Goal: Task Accomplishment & Management: Complete application form

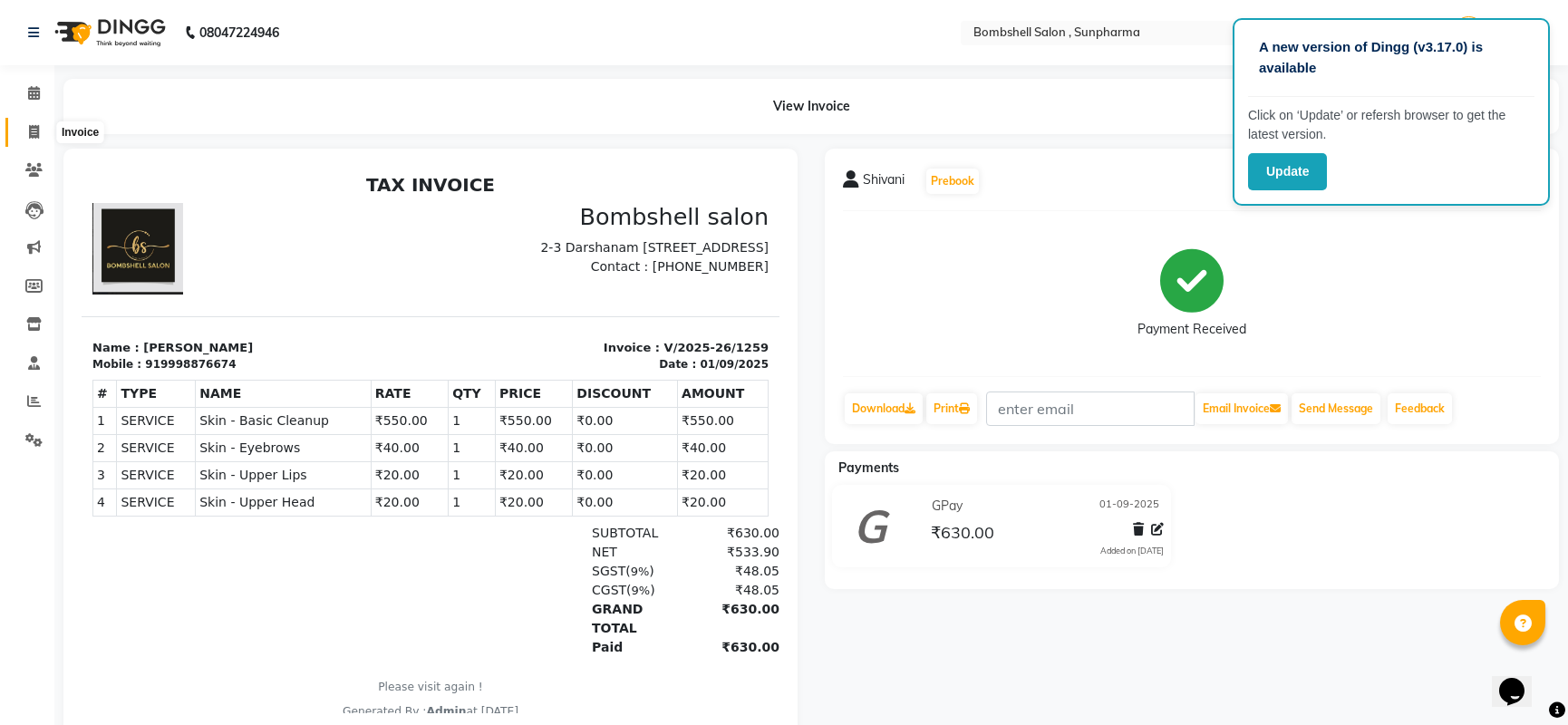
click at [29, 133] on icon at bounding box center [34, 132] width 10 height 13
select select "service"
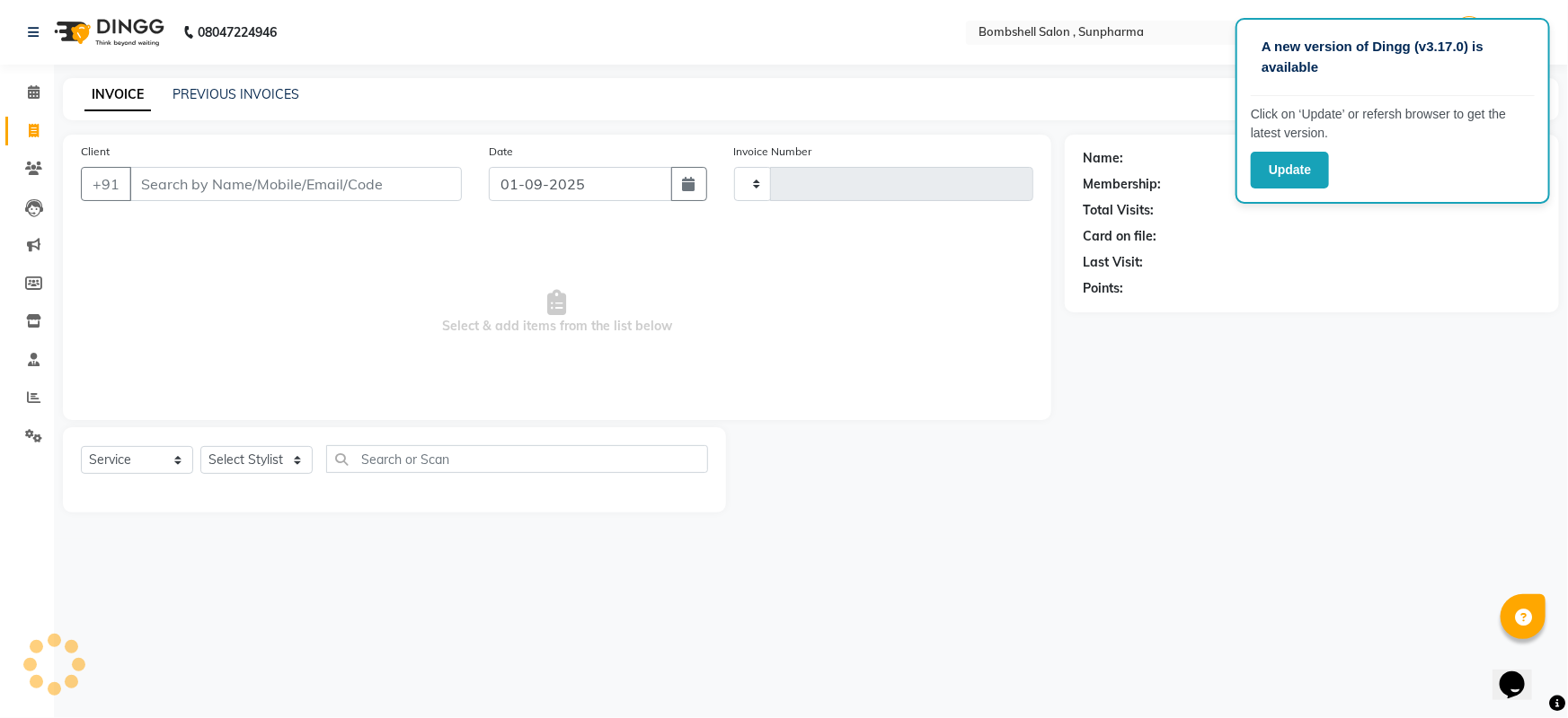
type input "1261"
select select "4965"
click at [217, 458] on select "Select Stylist [PERSON_NAME] Ananta [PERSON_NAME] [PERSON_NAME] dhanlaxmi poona…" at bounding box center [257, 460] width 113 height 28
select select "86696"
click at [200, 446] on select "Select Stylist [PERSON_NAME] Ananta [PERSON_NAME] [PERSON_NAME] dhanlaxmi poona…" at bounding box center [257, 460] width 113 height 28
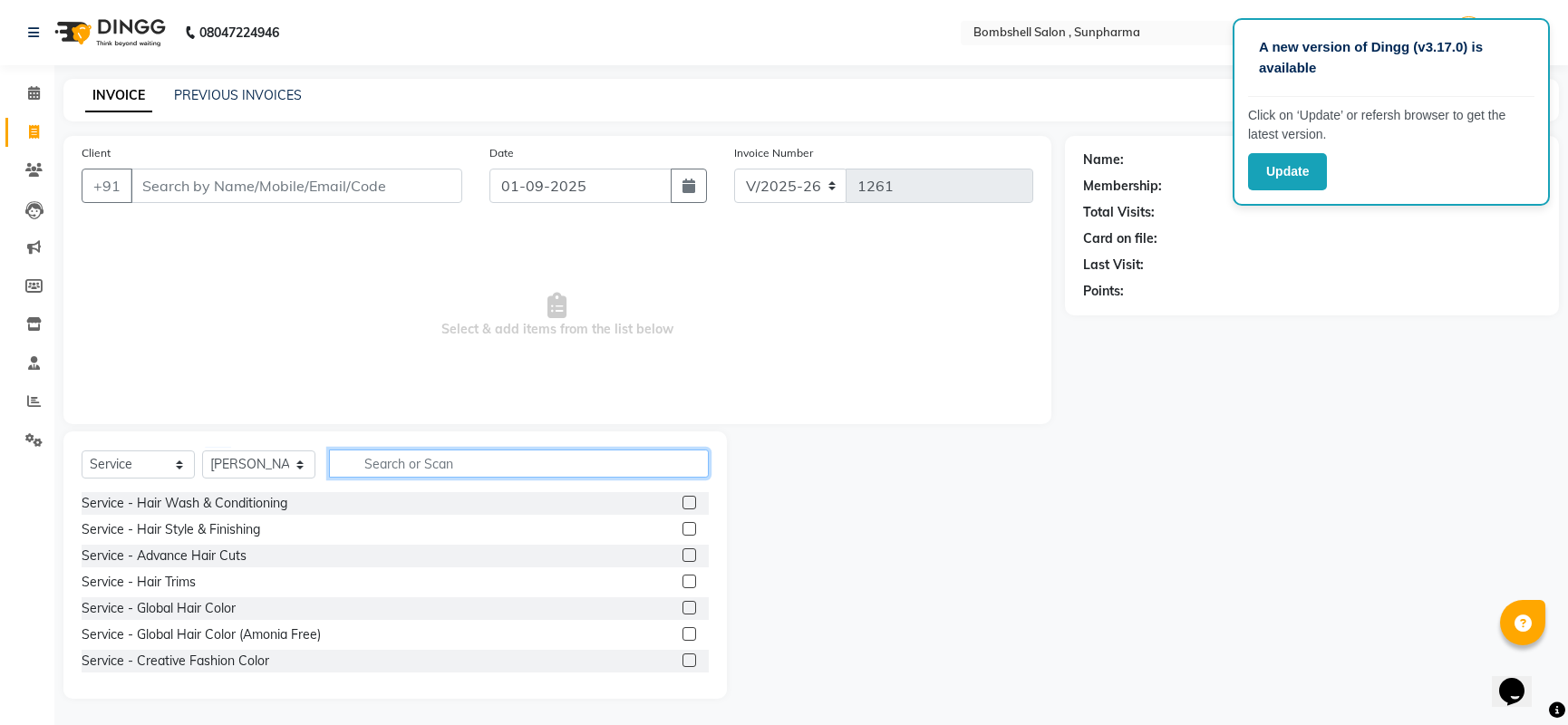
click at [444, 466] on input "text" at bounding box center [519, 463] width 380 height 28
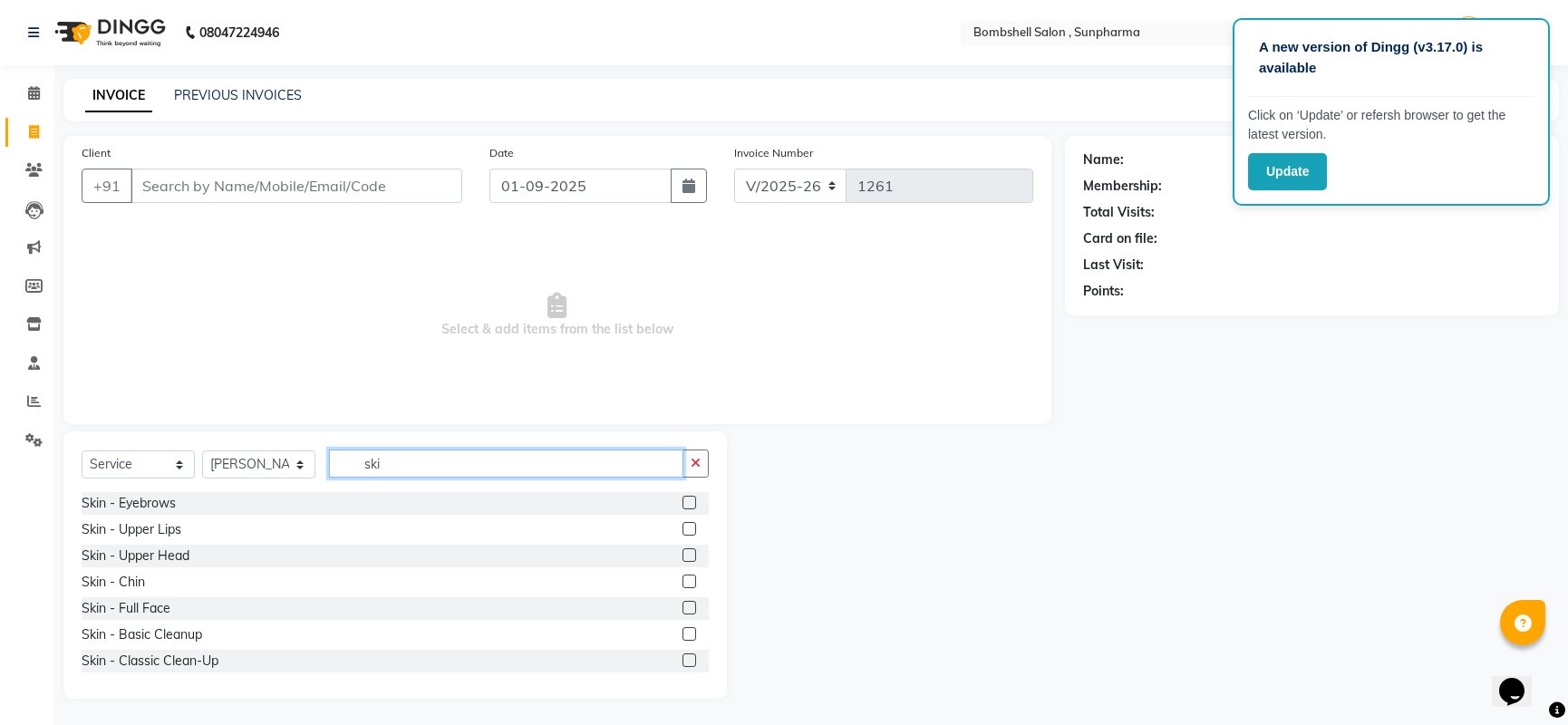
type input "ski"
click at [682, 505] on label at bounding box center [689, 503] width 13 height 13
click at [682, 505] on input "checkbox" at bounding box center [688, 504] width 12 height 12
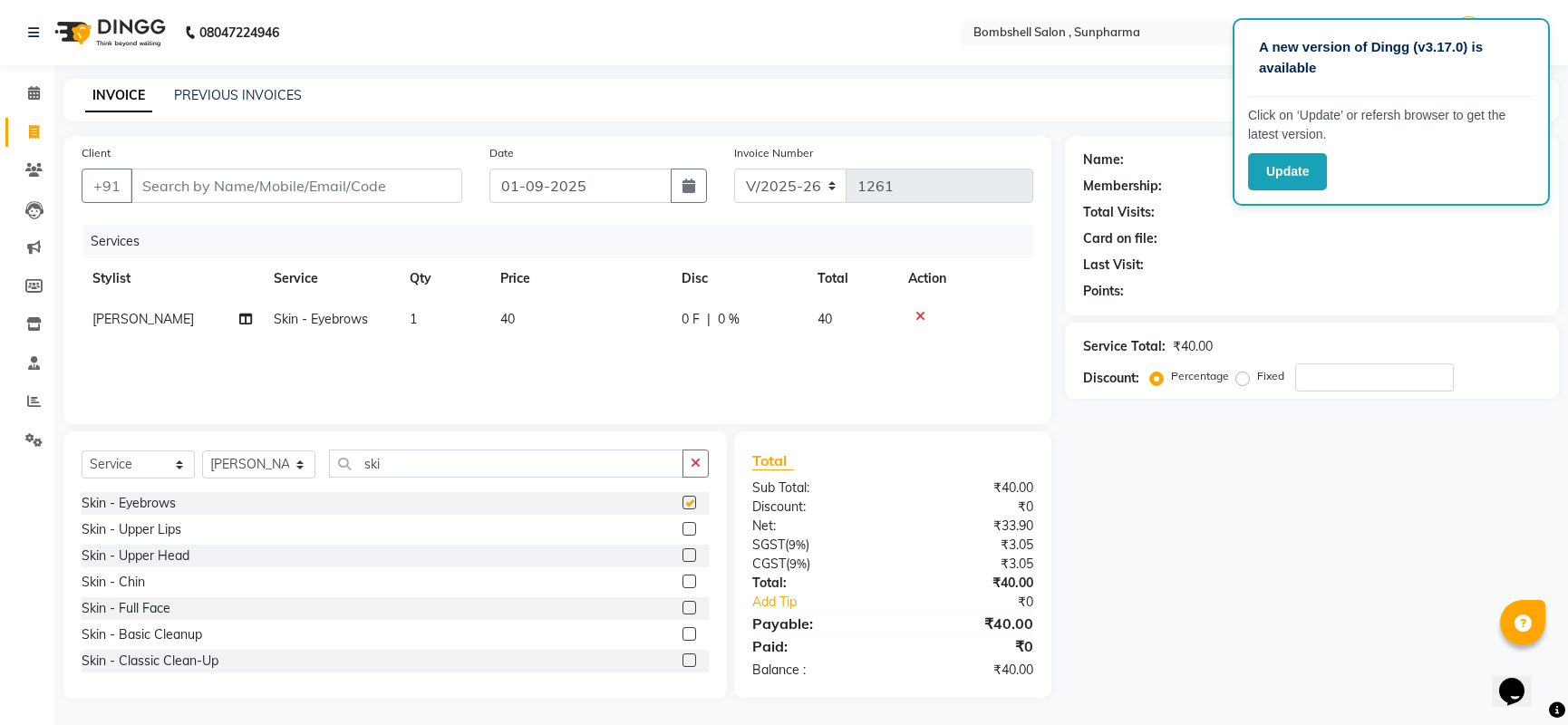
checkbox input "false"
click at [682, 523] on label at bounding box center [689, 530] width 13 height 13
click at [682, 524] on input "checkbox" at bounding box center [688, 530] width 12 height 12
checkbox input "false"
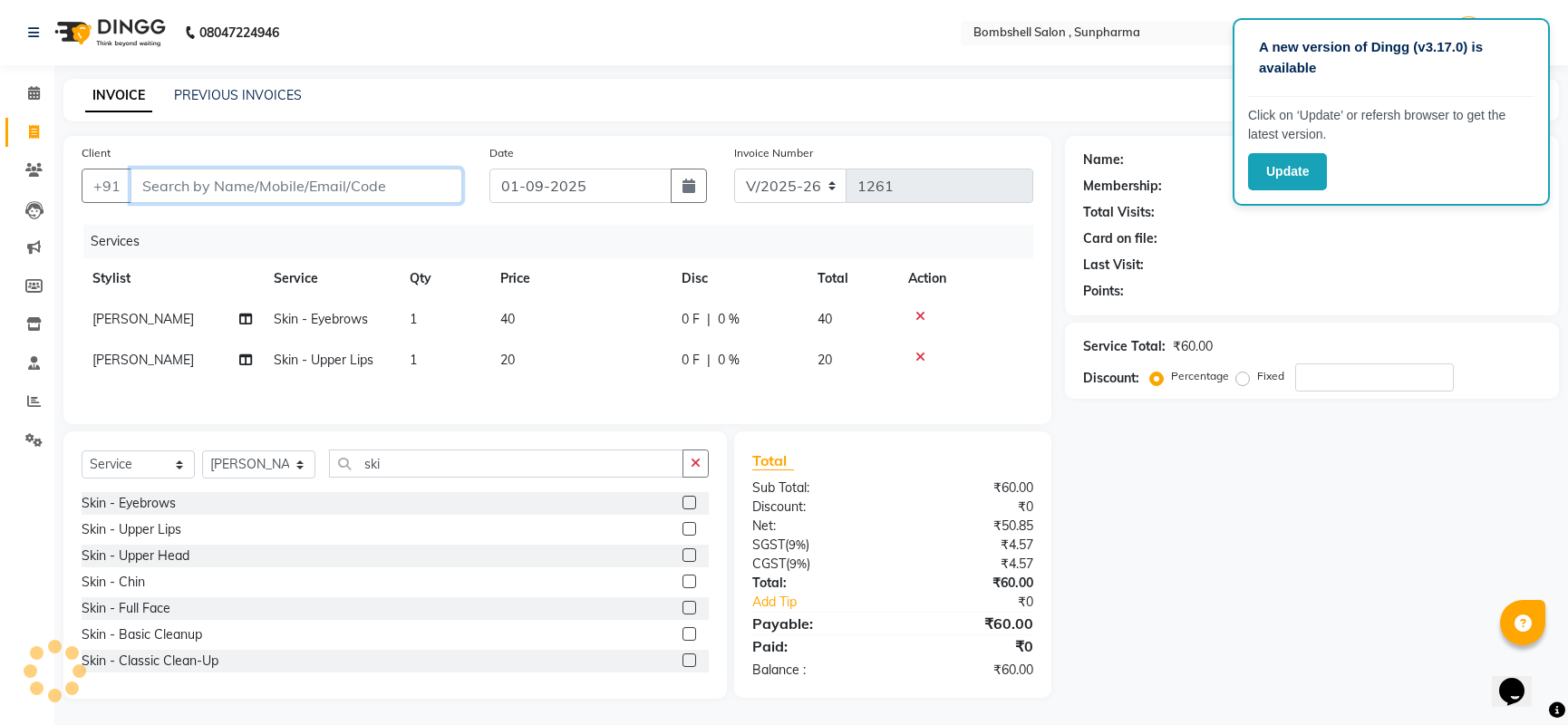
click at [382, 195] on input "Client" at bounding box center [296, 186] width 332 height 35
type input "9"
type input "0"
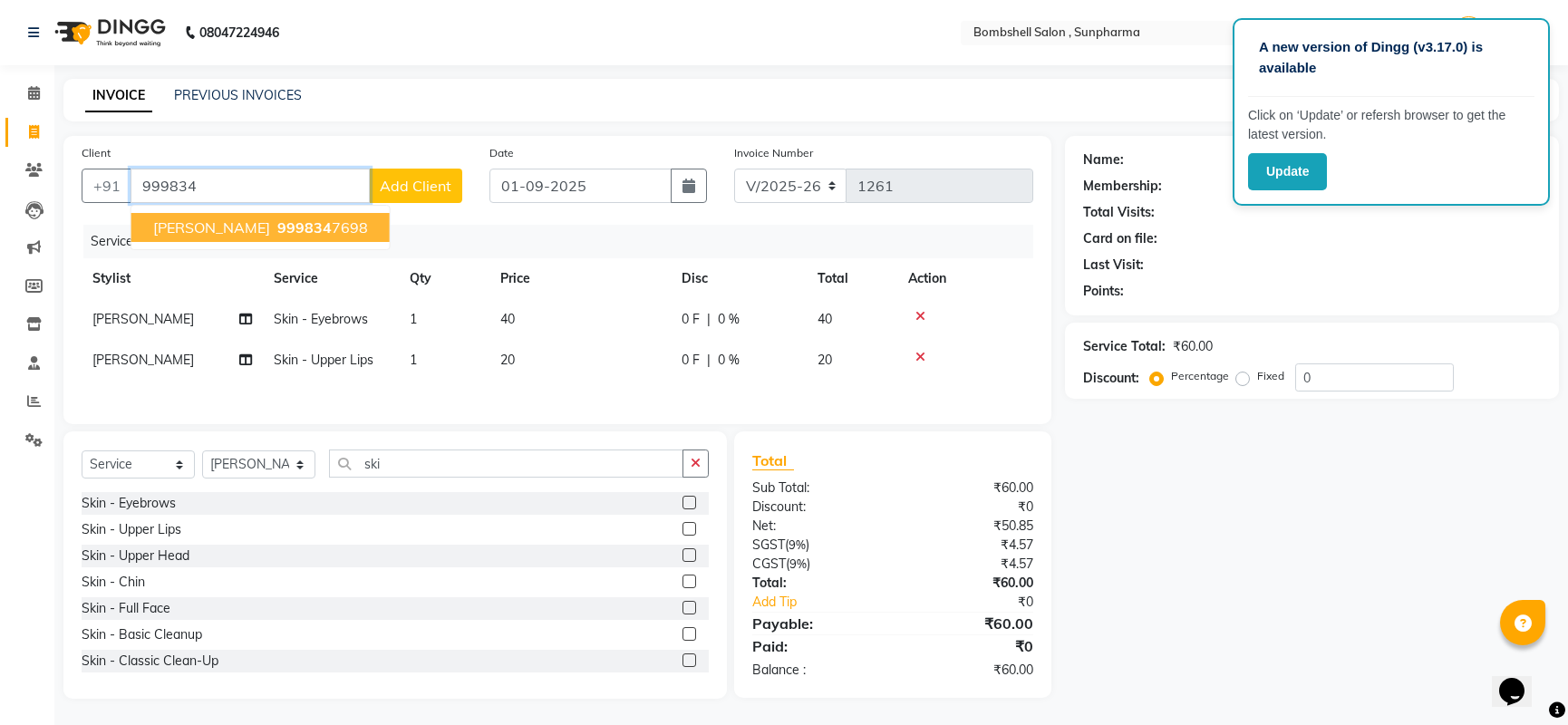
click at [293, 227] on ngb-highlight "999834 7698" at bounding box center [321, 227] width 94 height 18
type input "9998347698"
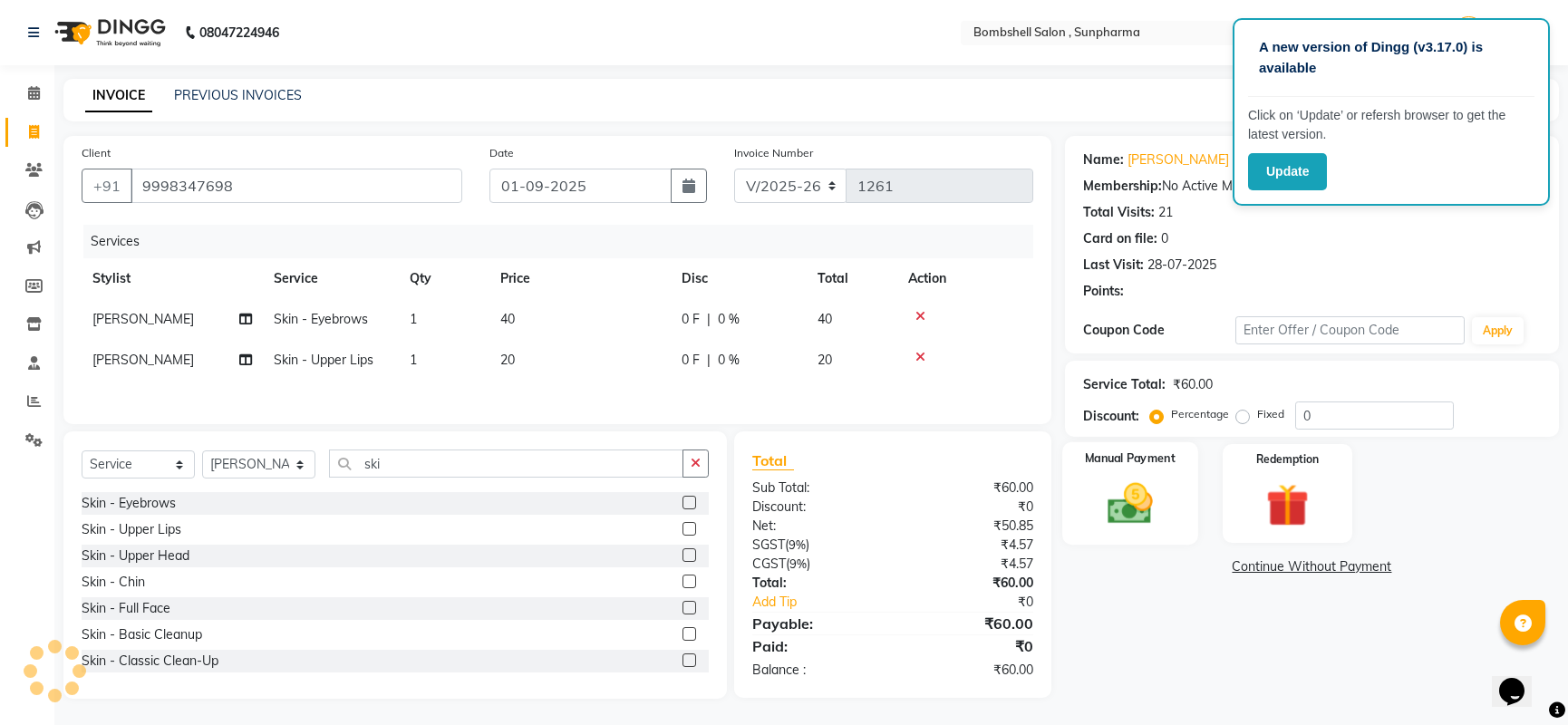
click at [1116, 508] on img at bounding box center [1130, 504] width 73 height 52
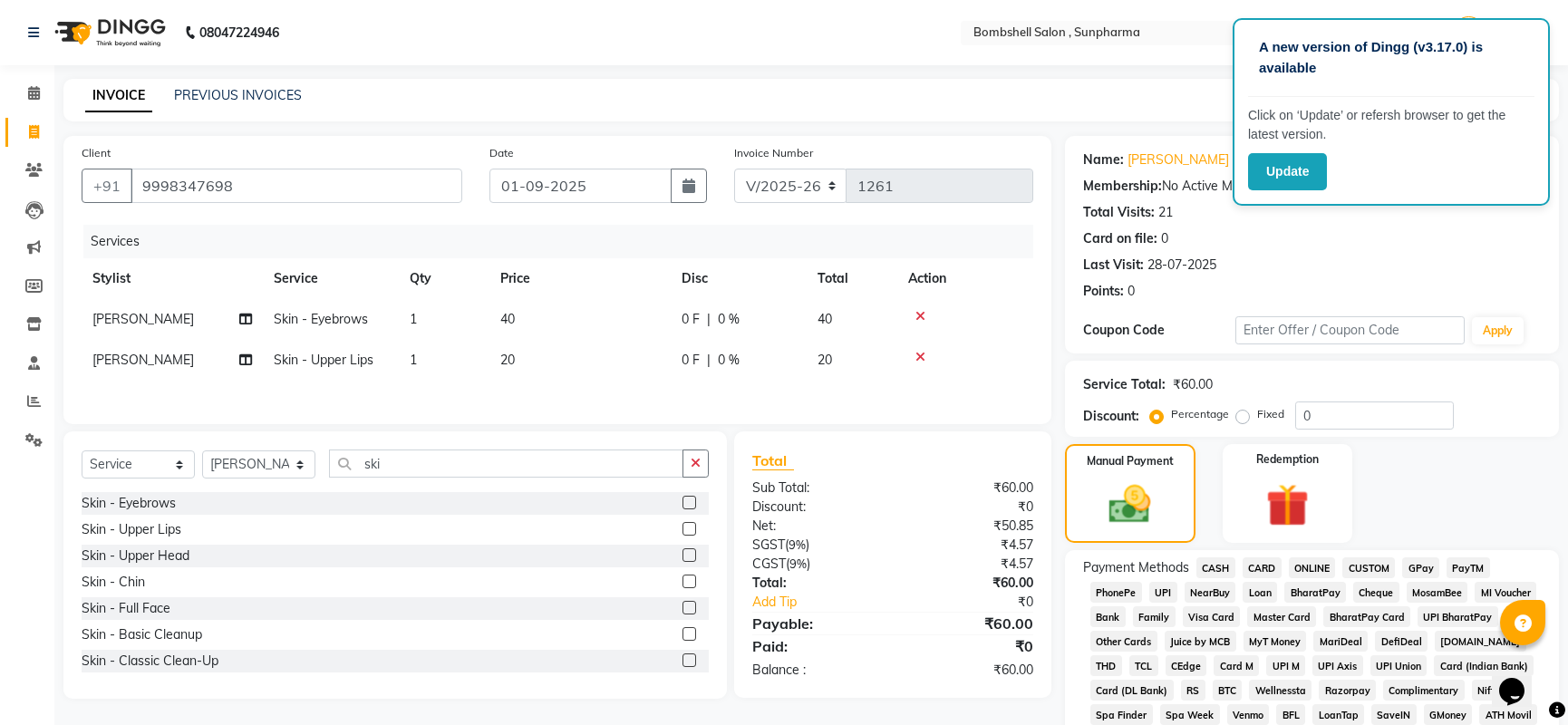
click at [1426, 561] on span "GPay" at bounding box center [1421, 568] width 38 height 21
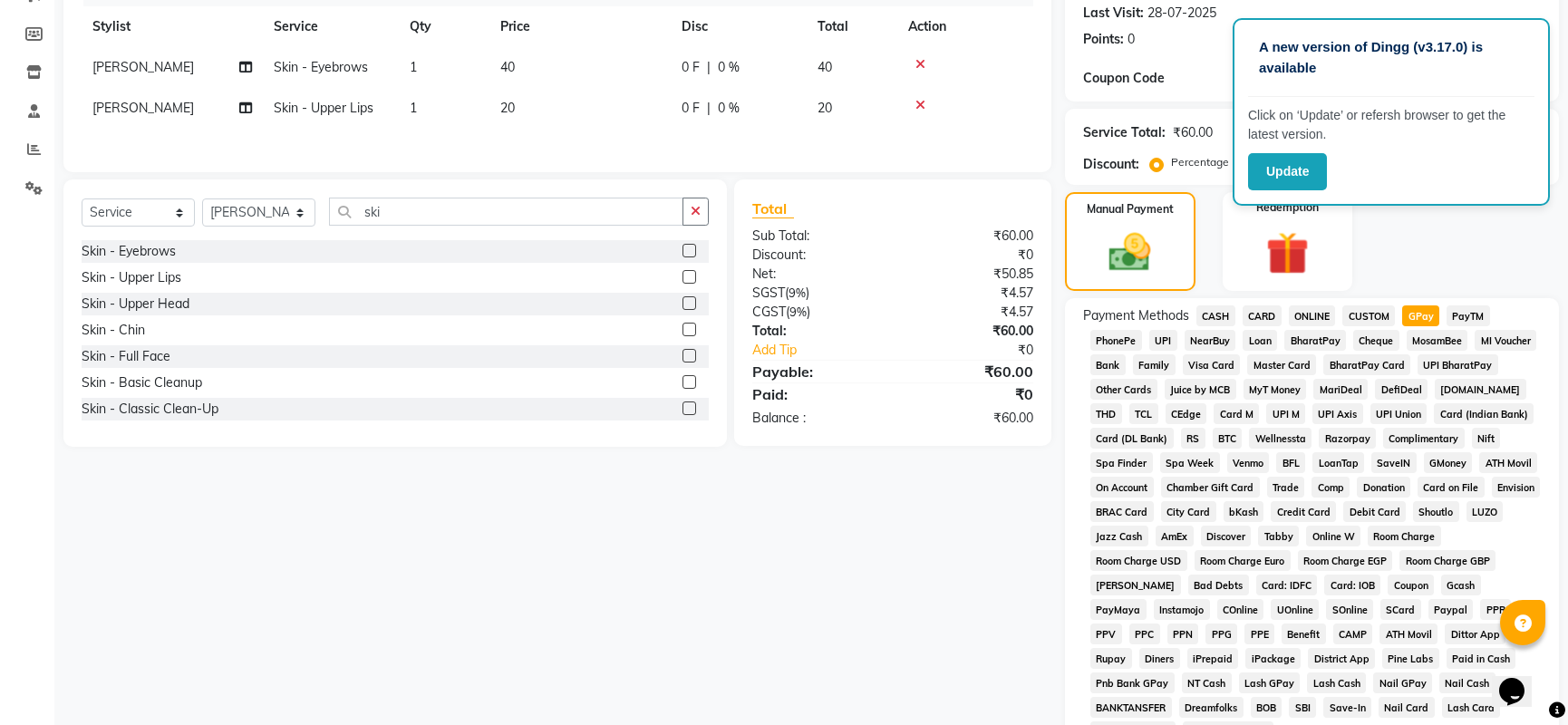
scroll to position [509, 0]
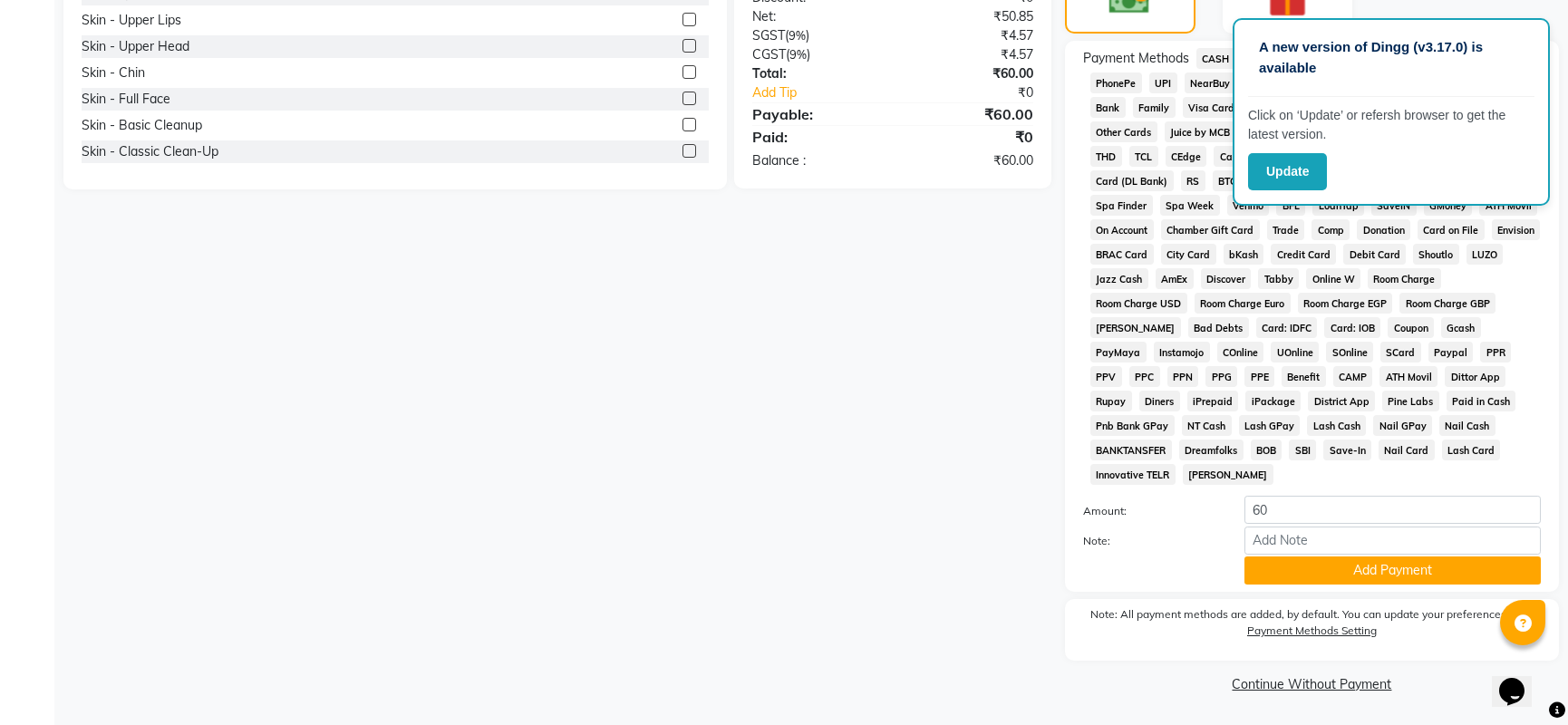
click at [1426, 561] on button "Add Payment" at bounding box center [1393, 570] width 296 height 28
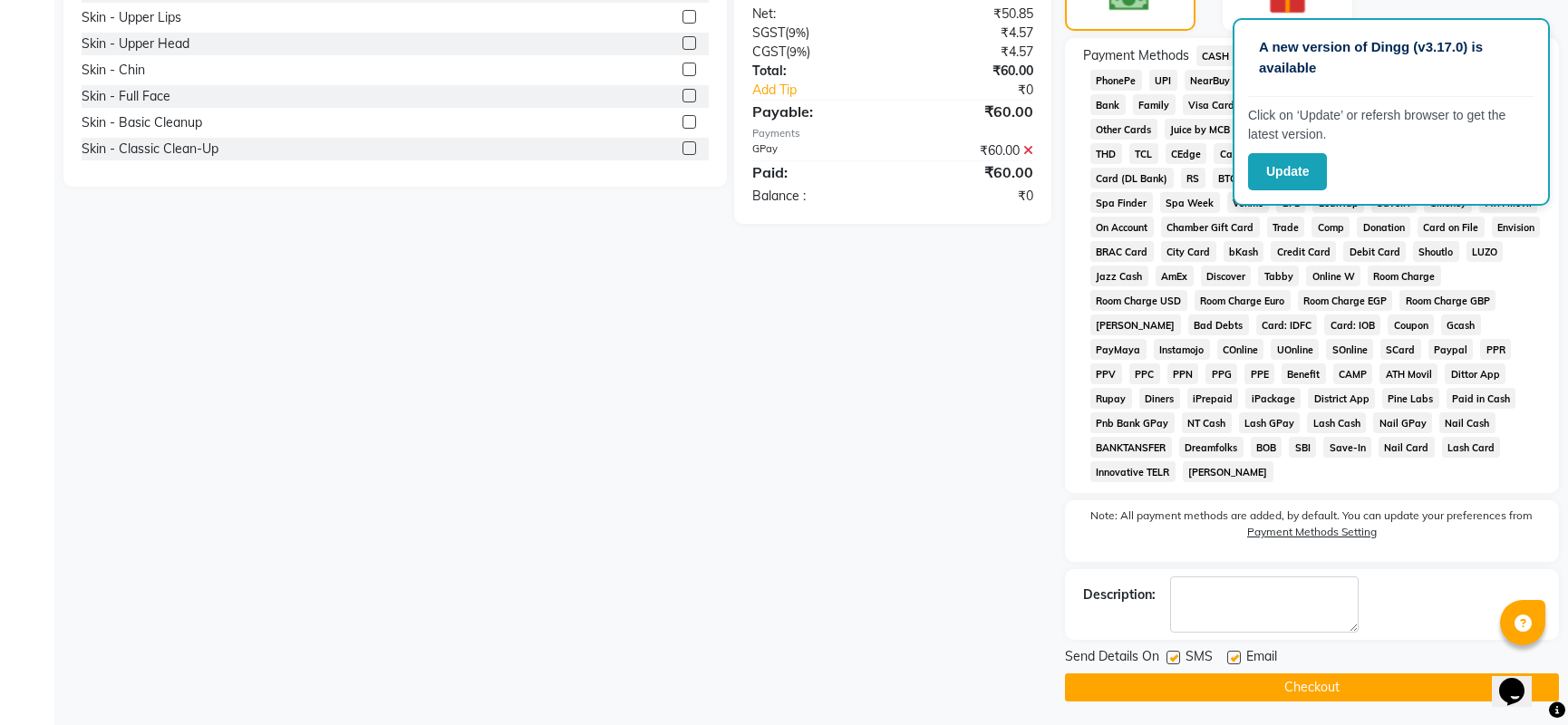
scroll to position [515, 0]
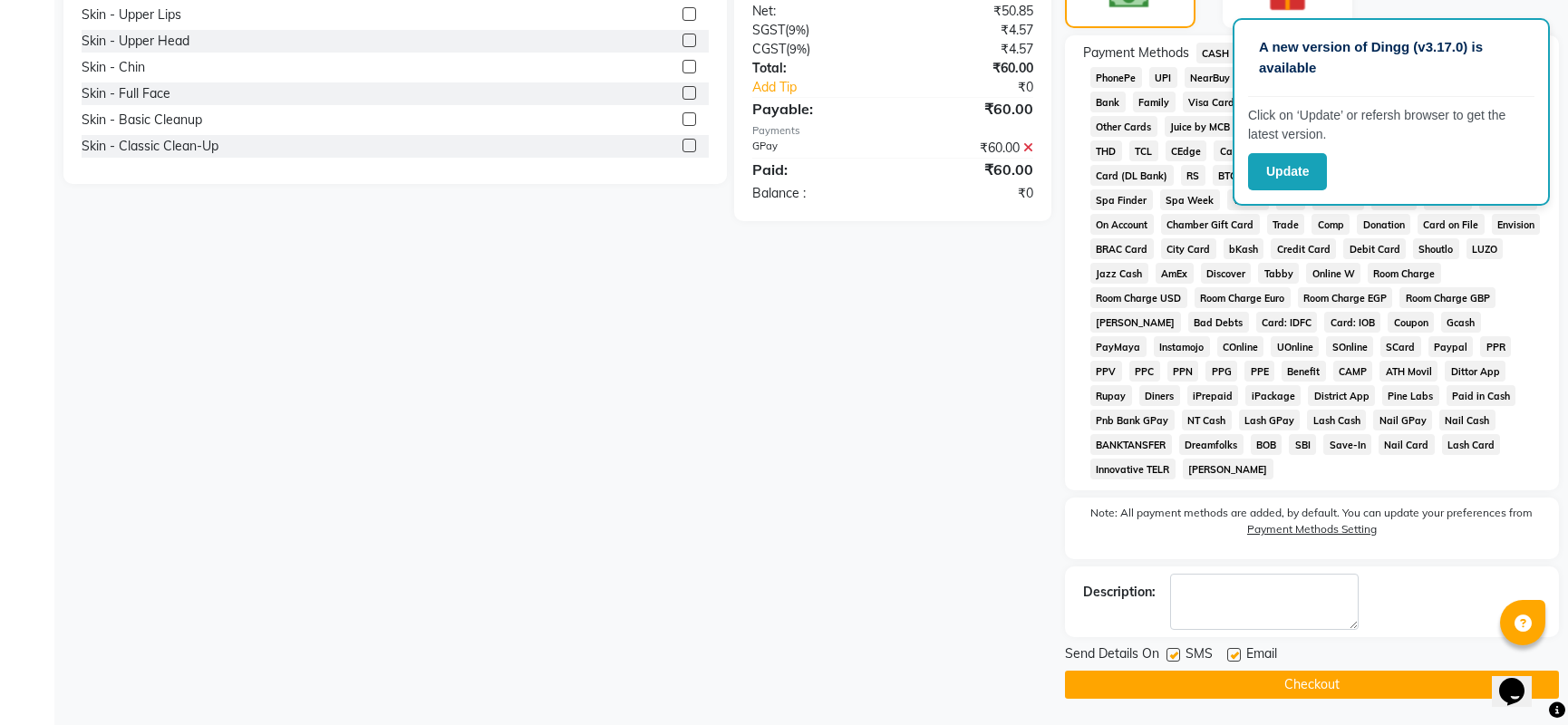
click at [1425, 691] on button "Checkout" at bounding box center [1312, 685] width 494 height 28
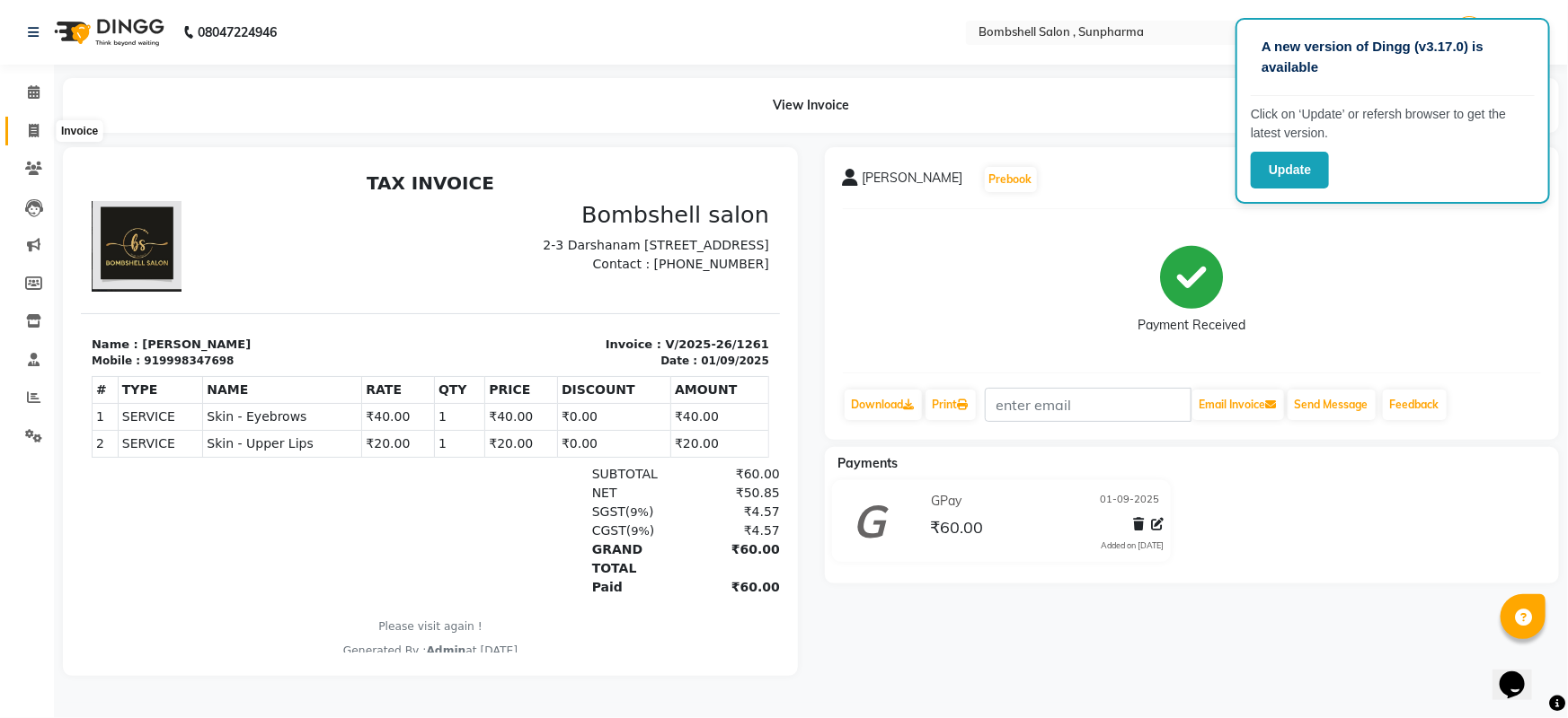
click at [29, 124] on icon at bounding box center [33, 131] width 10 height 13
select select "service"
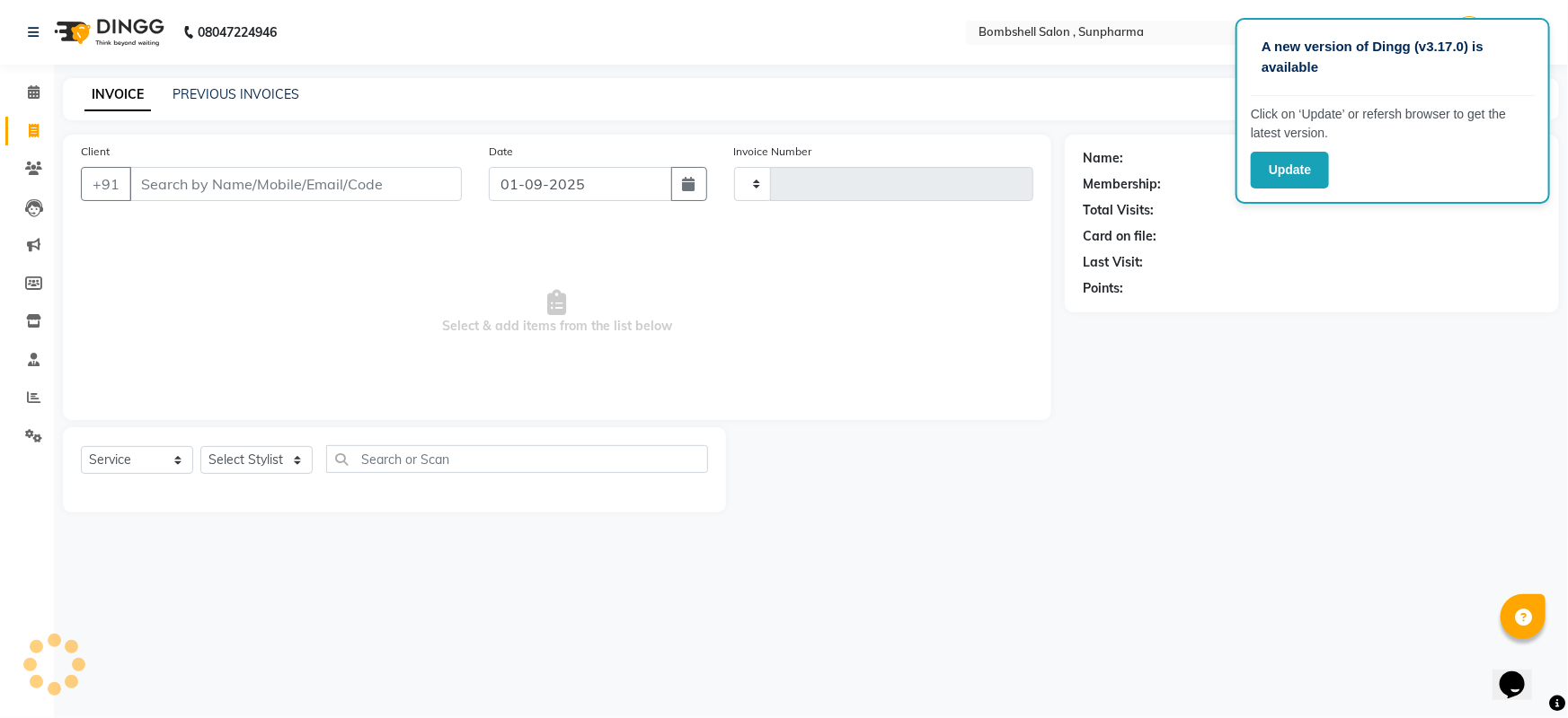
type input "1262"
select select "4965"
click at [255, 90] on link "PREVIOUS INVOICES" at bounding box center [236, 93] width 127 height 16
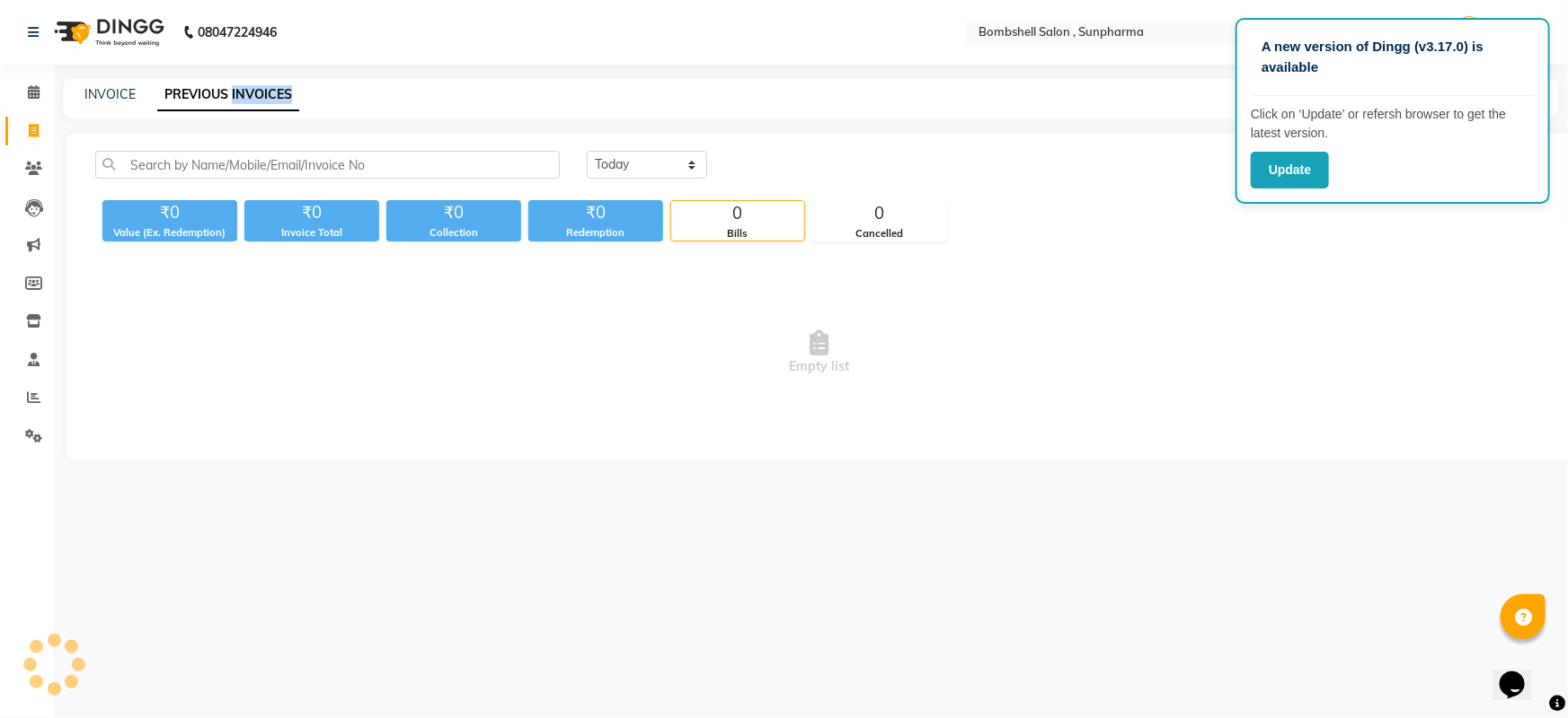
click at [255, 90] on link "PREVIOUS INVOICES" at bounding box center [228, 95] width 142 height 32
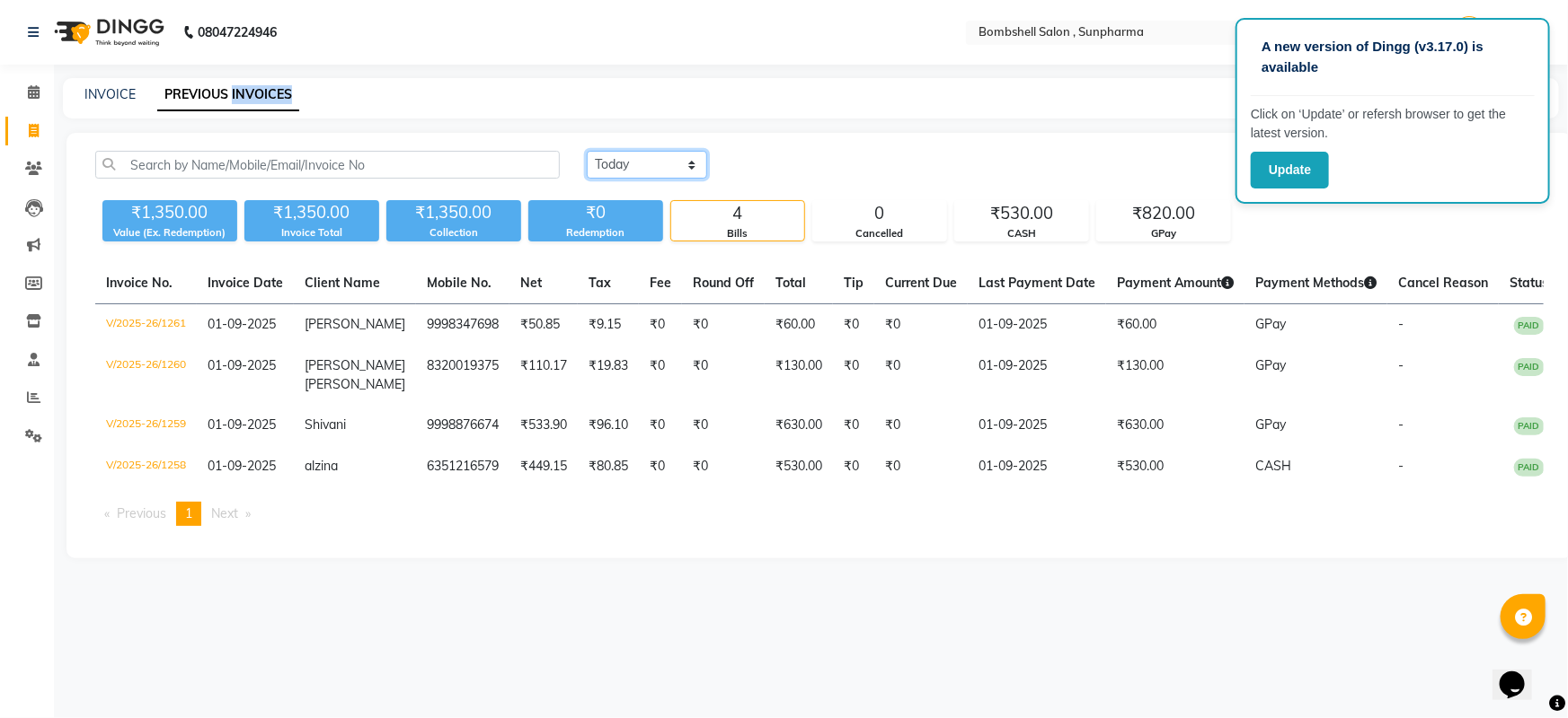
click at [677, 170] on select "[DATE] [DATE] Custom Range" at bounding box center [647, 164] width 120 height 28
select select "range"
click at [587, 151] on select "[DATE] [DATE] Custom Range" at bounding box center [647, 164] width 120 height 28
click at [777, 175] on input "01-09-2025" at bounding box center [794, 165] width 126 height 25
select select "9"
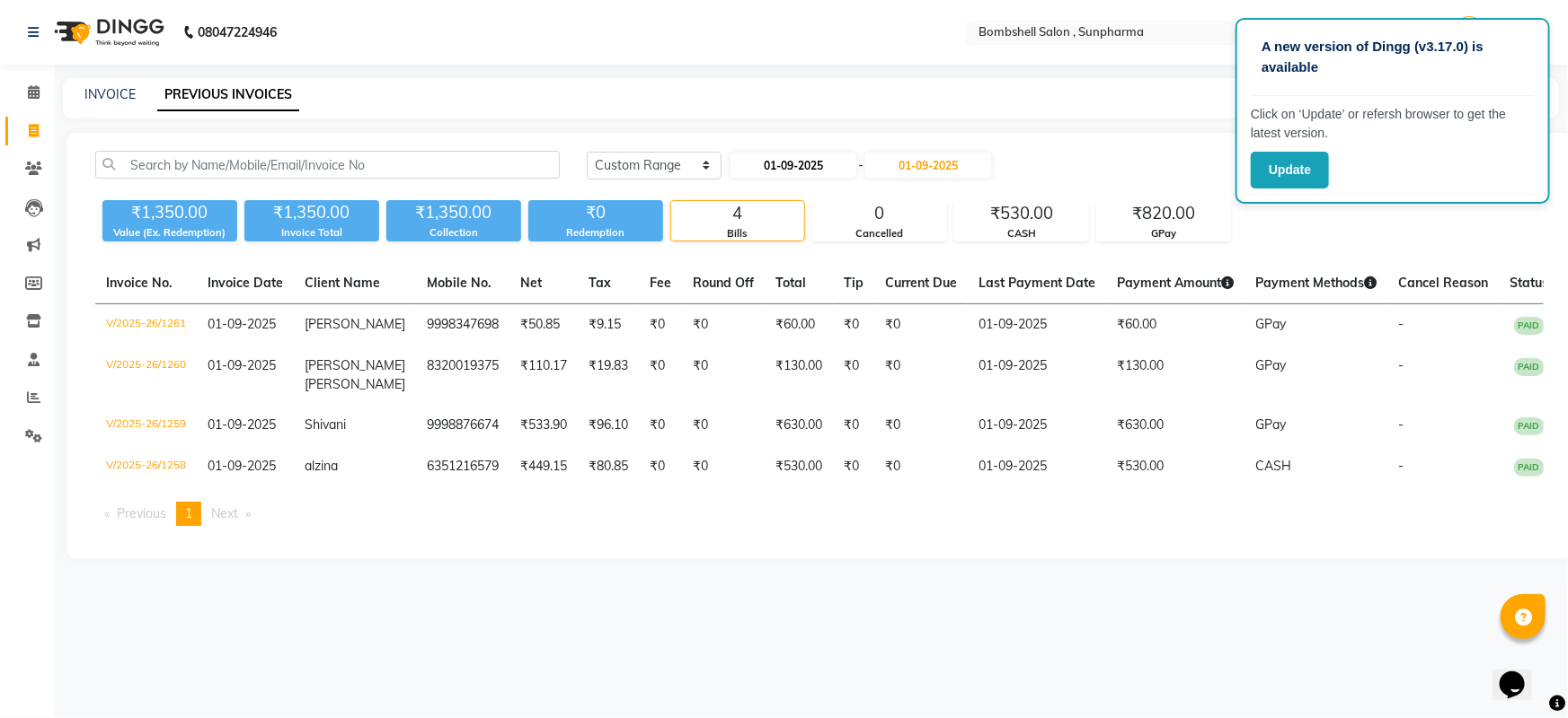
select select "2025"
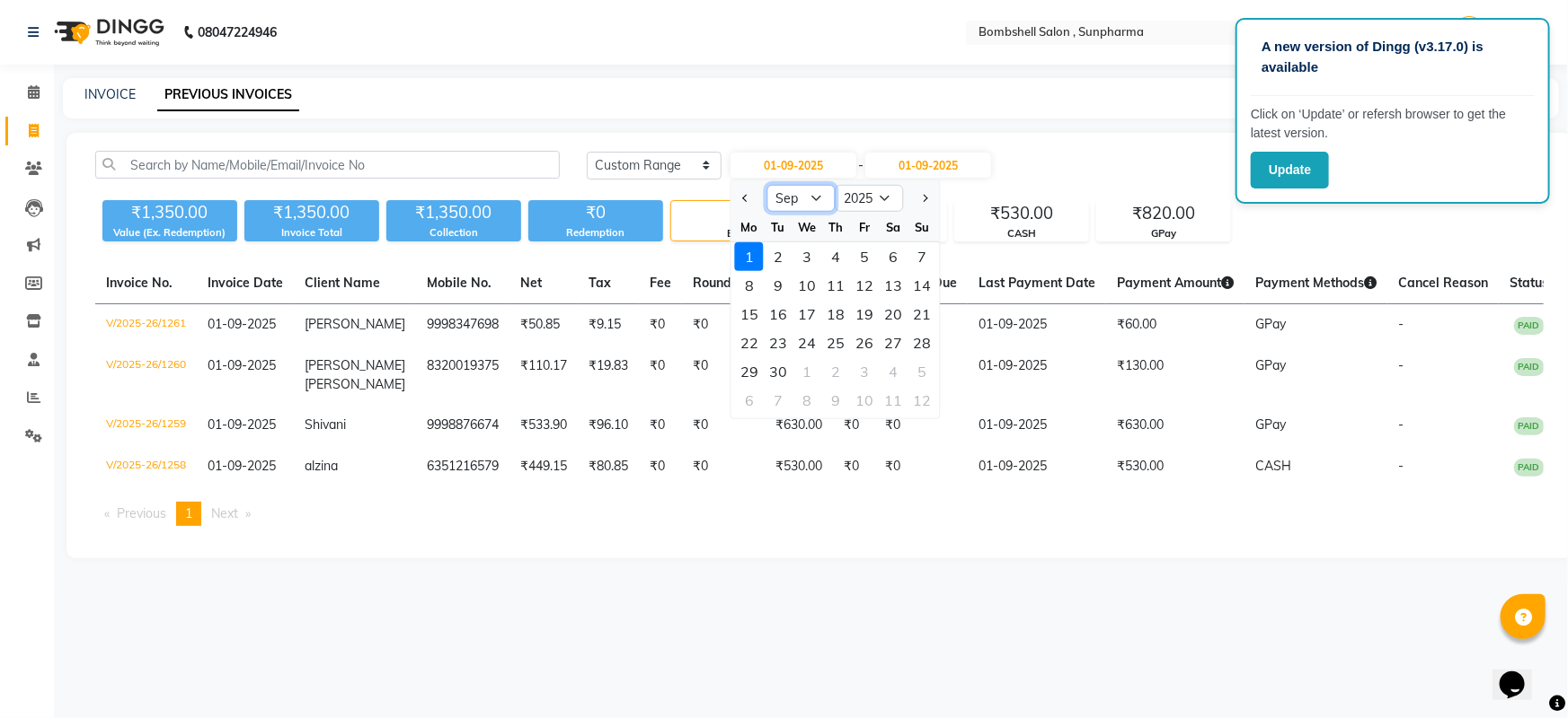
click at [821, 200] on select "Jan Feb Mar Apr May Jun [DATE] Aug Sep Oct Nov Dec" at bounding box center [801, 198] width 69 height 27
select select "8"
click at [767, 185] on select "Jan Feb Mar Apr May Jun [DATE] Aug Sep Oct Nov Dec" at bounding box center [801, 198] width 69 height 27
click at [868, 260] on div "1" at bounding box center [864, 256] width 29 height 29
type input "[DATE]"
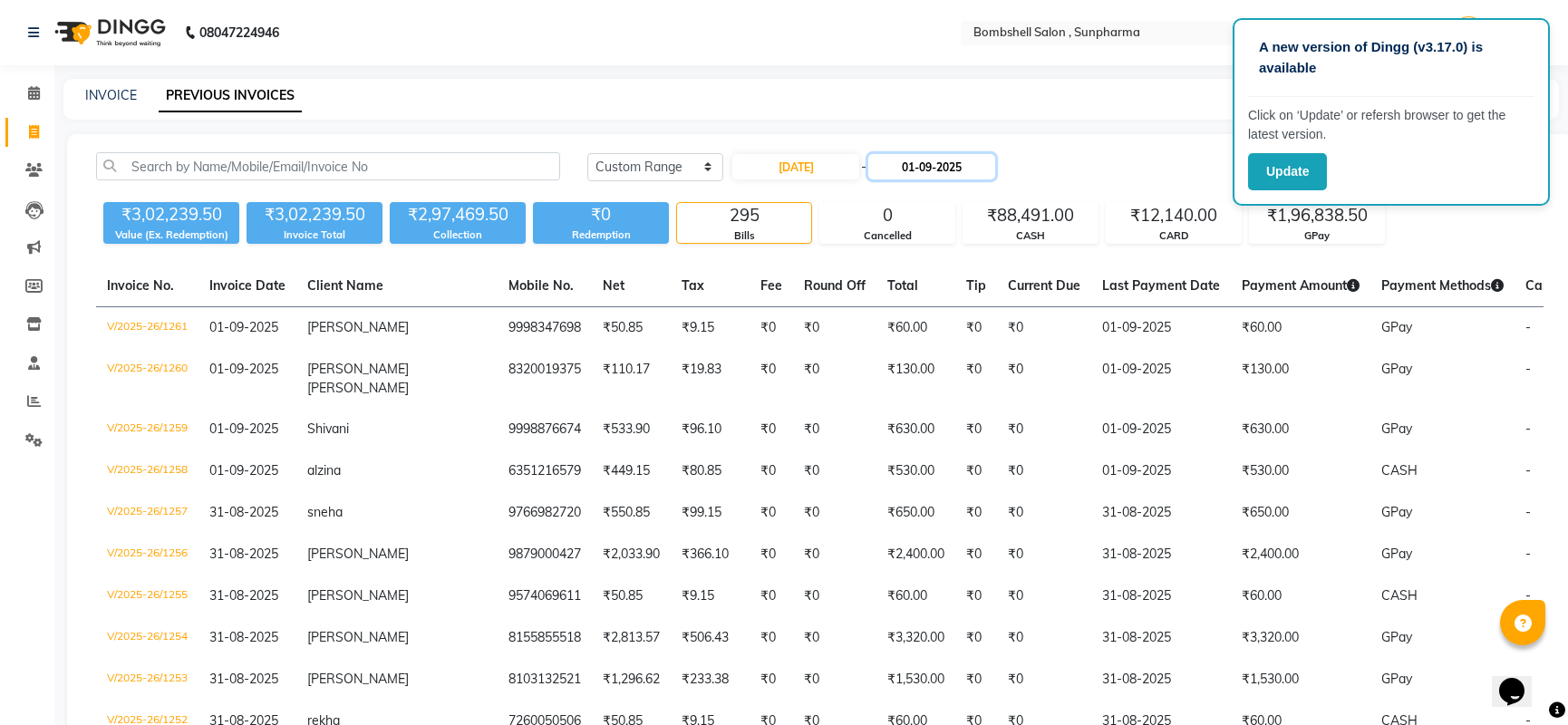
click at [954, 167] on input "01-09-2025" at bounding box center [932, 167] width 127 height 25
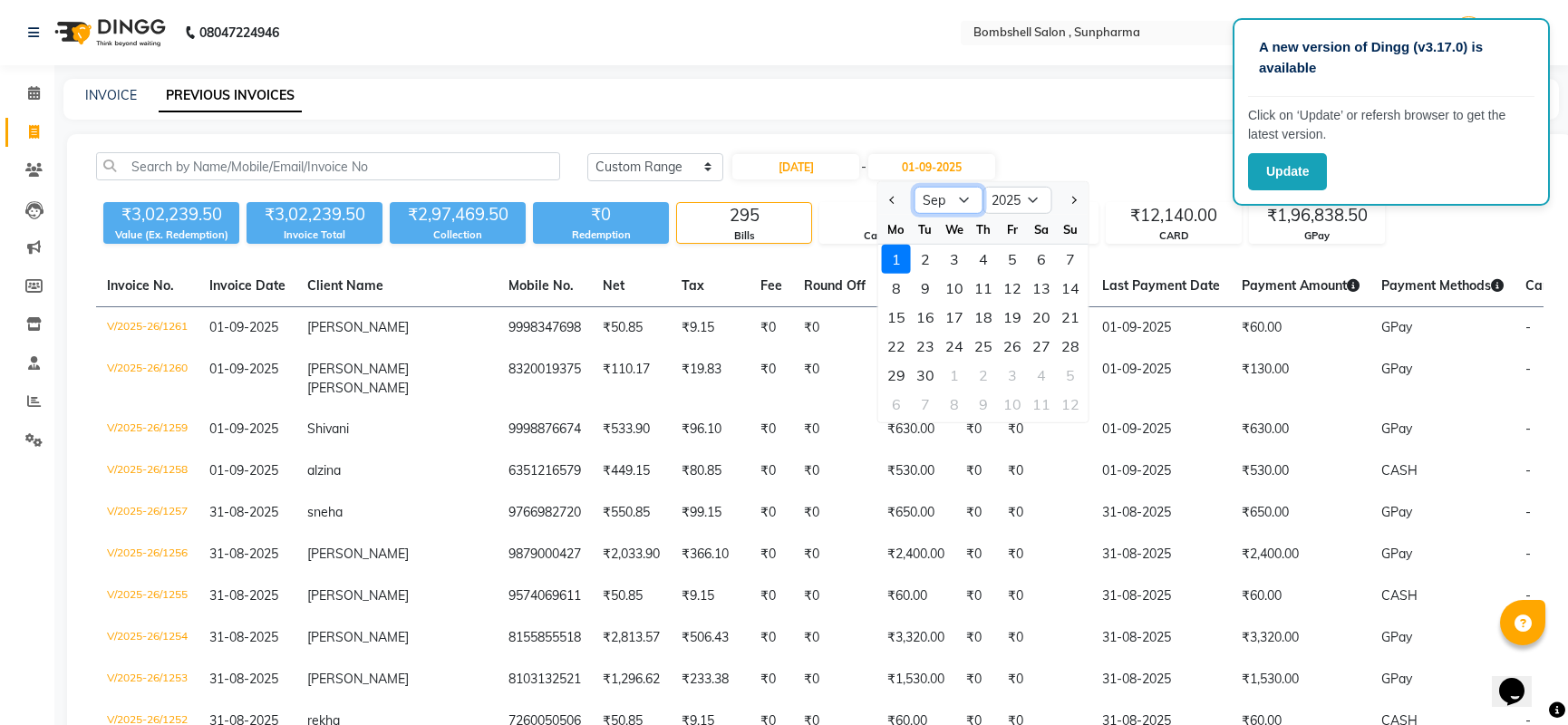
click at [937, 195] on select "Aug Sep Oct Nov Dec" at bounding box center [949, 200] width 69 height 27
select select "8"
click at [914, 187] on select "Aug Sep Oct Nov Dec" at bounding box center [949, 200] width 69 height 27
click at [1065, 367] on div "31" at bounding box center [1070, 375] width 29 height 29
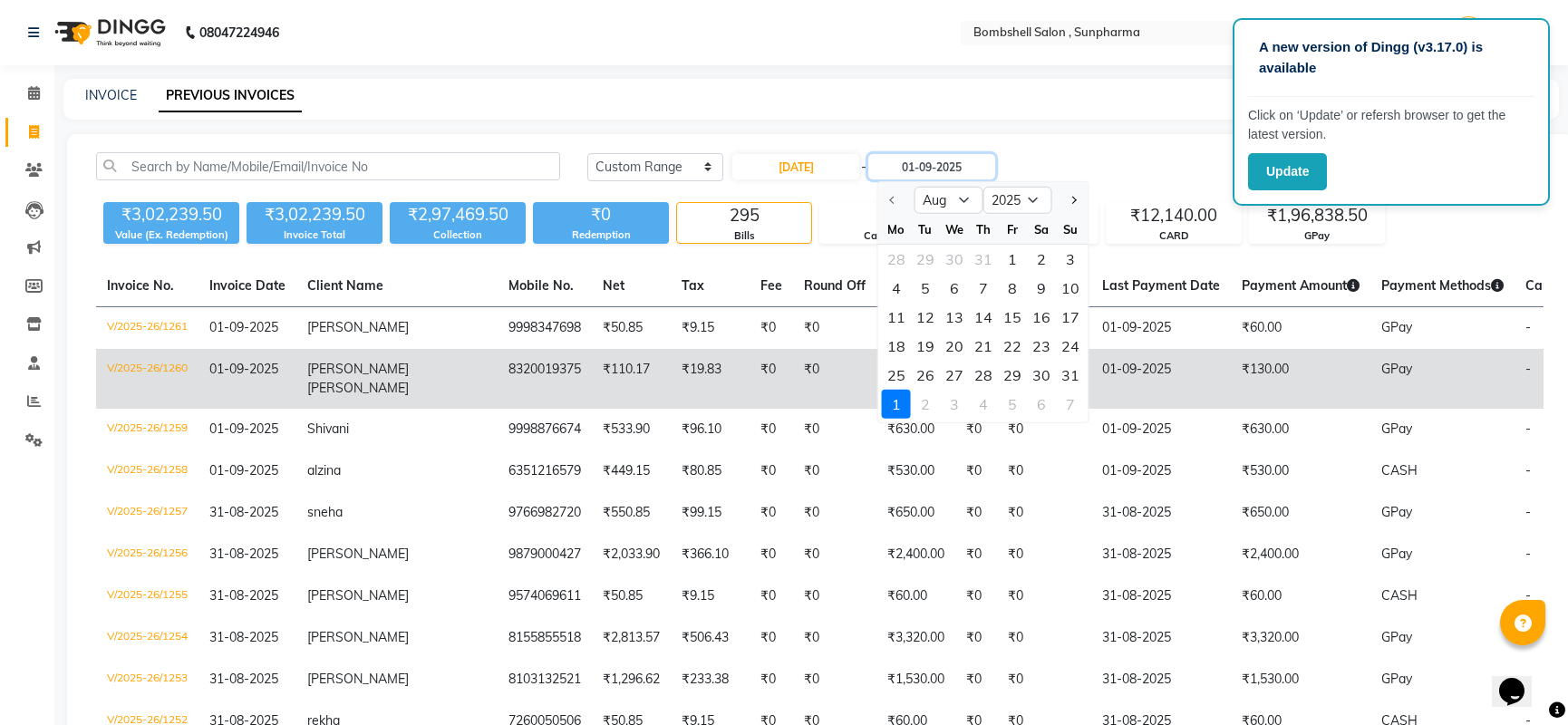
type input "31-08-2025"
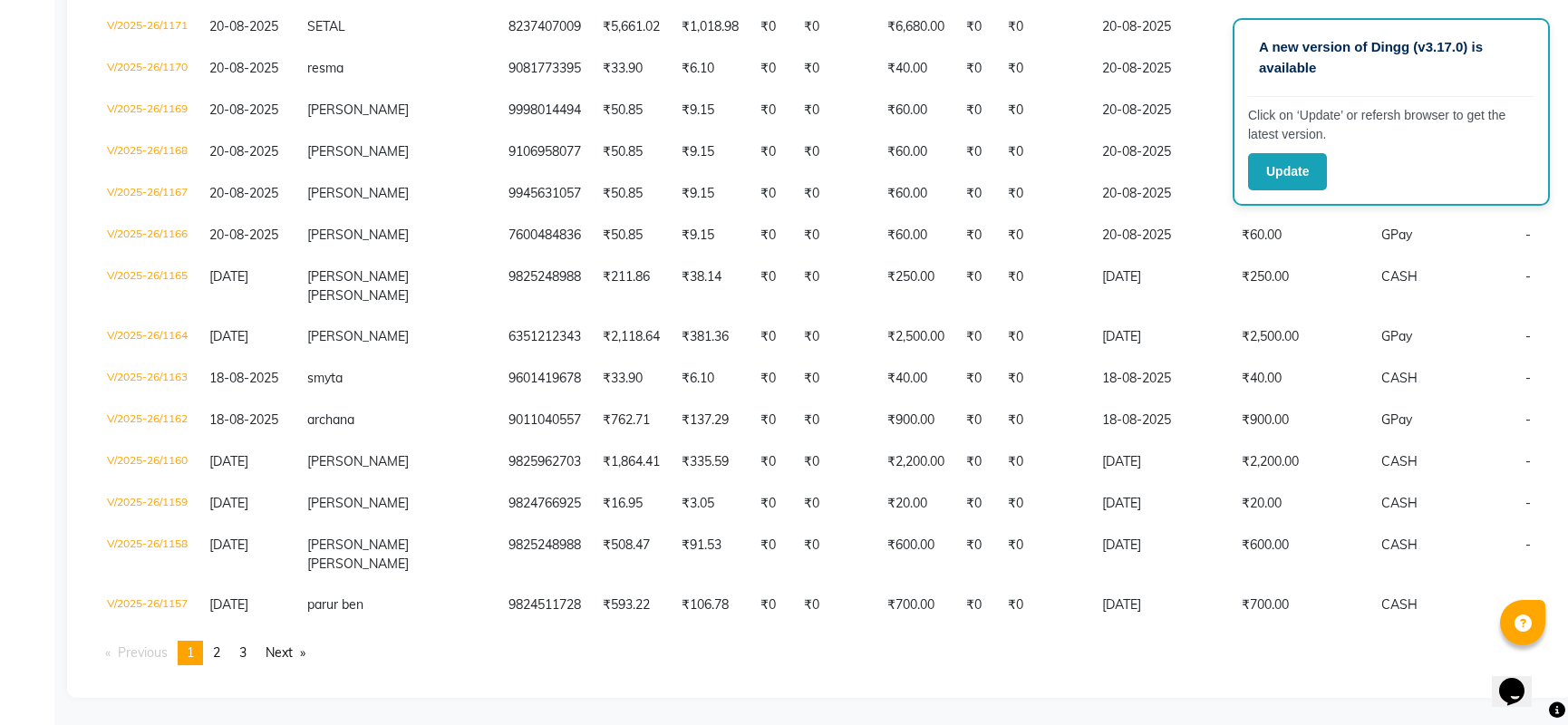
scroll to position [4175, 0]
click at [246, 654] on span "3" at bounding box center [244, 653] width 8 height 16
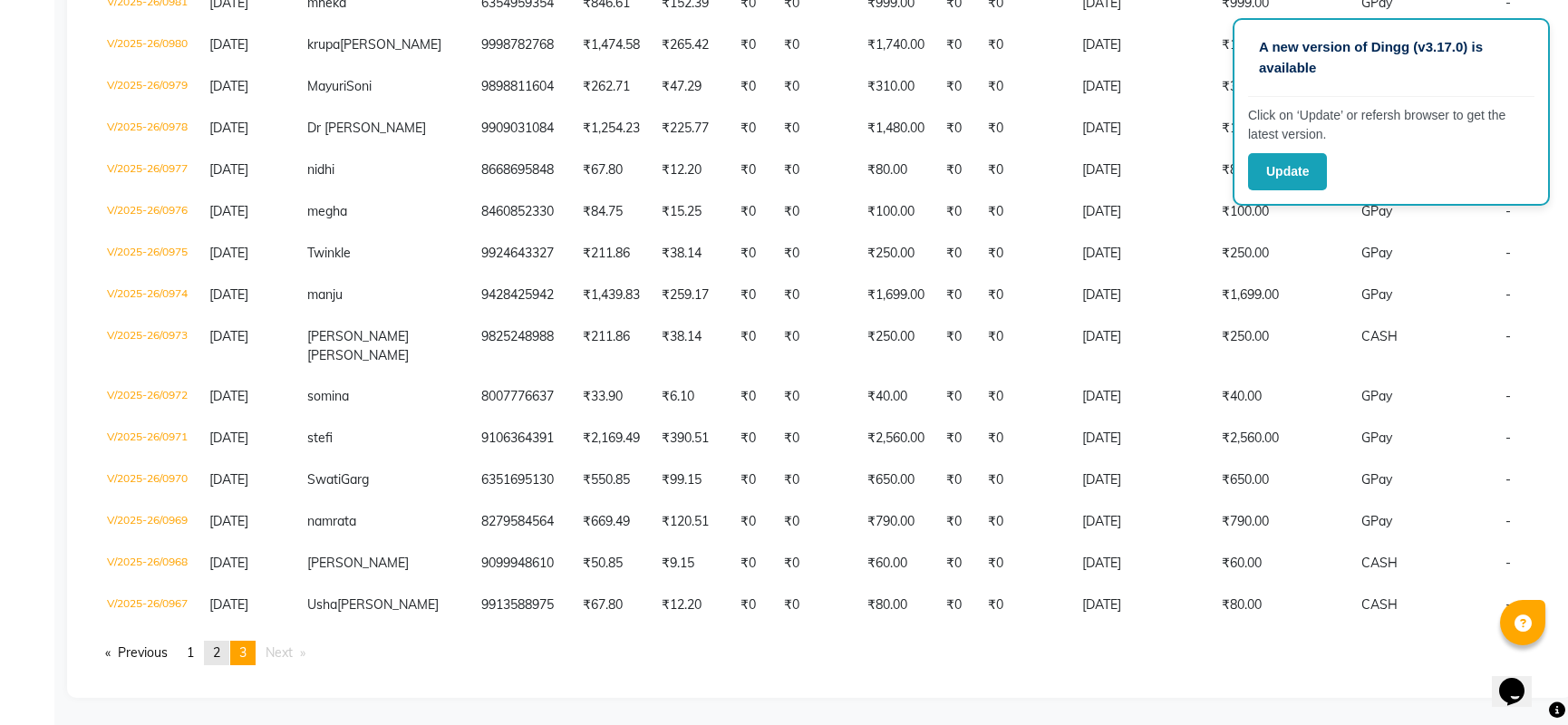
click at [218, 652] on span "2" at bounding box center [217, 653] width 8 height 16
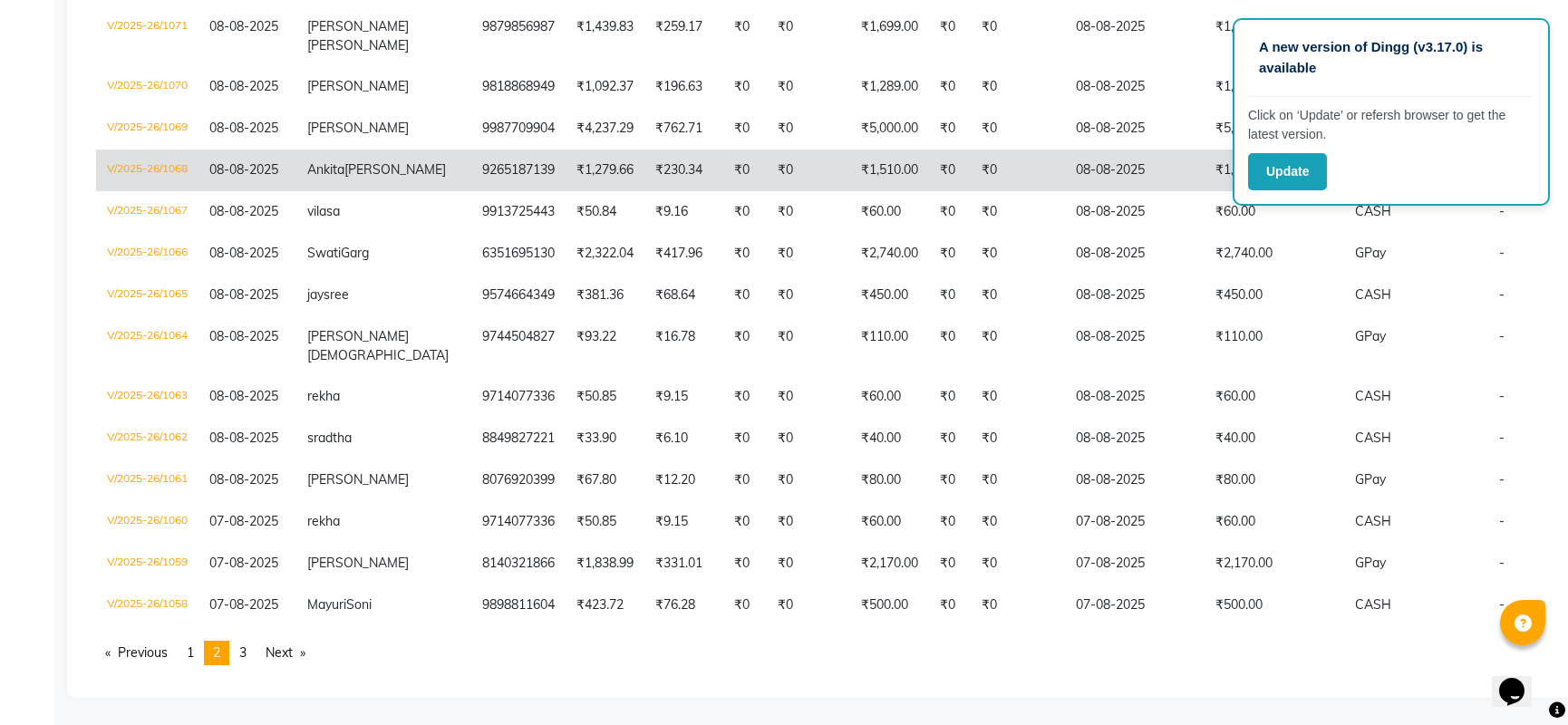
scroll to position [4157, 0]
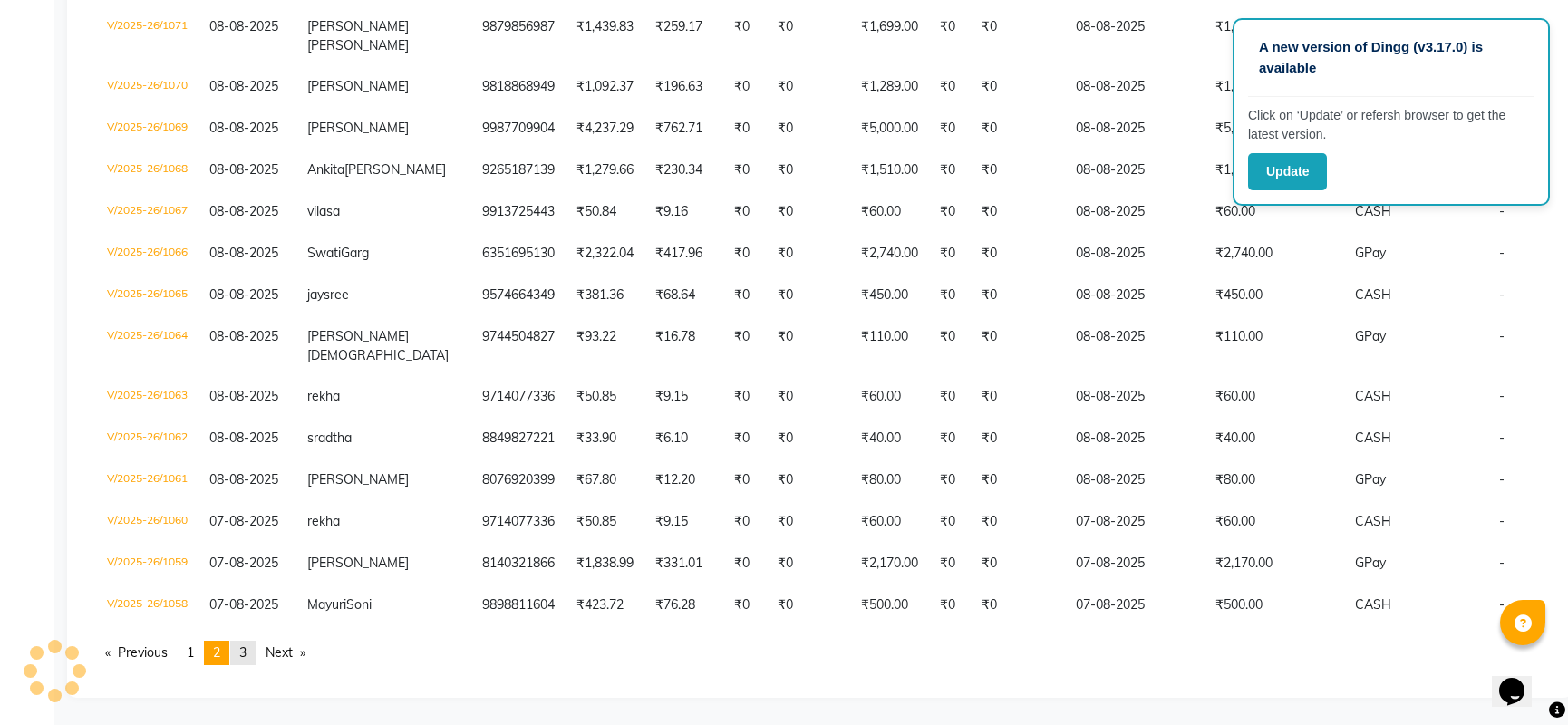
click at [241, 658] on link "page 3" at bounding box center [243, 653] width 25 height 24
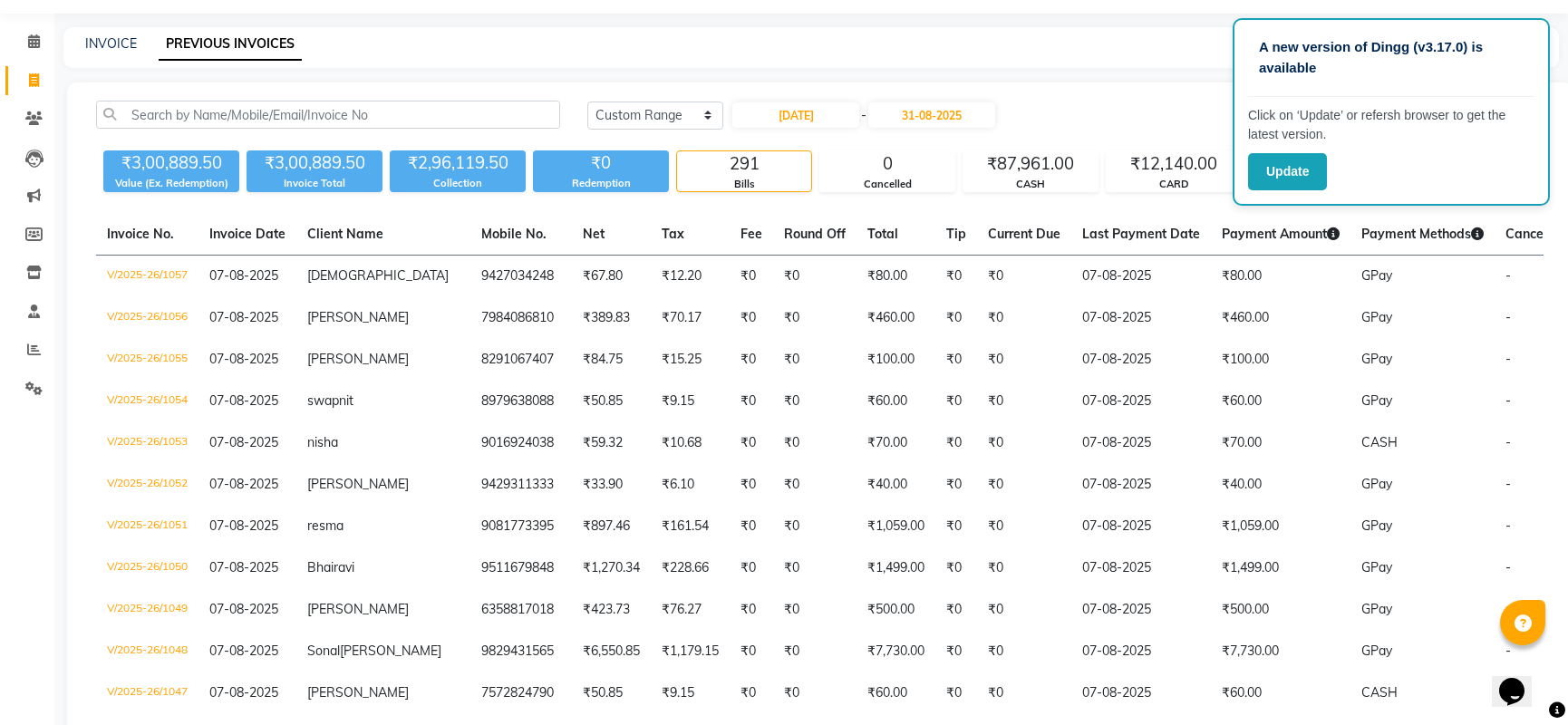
scroll to position [0, 0]
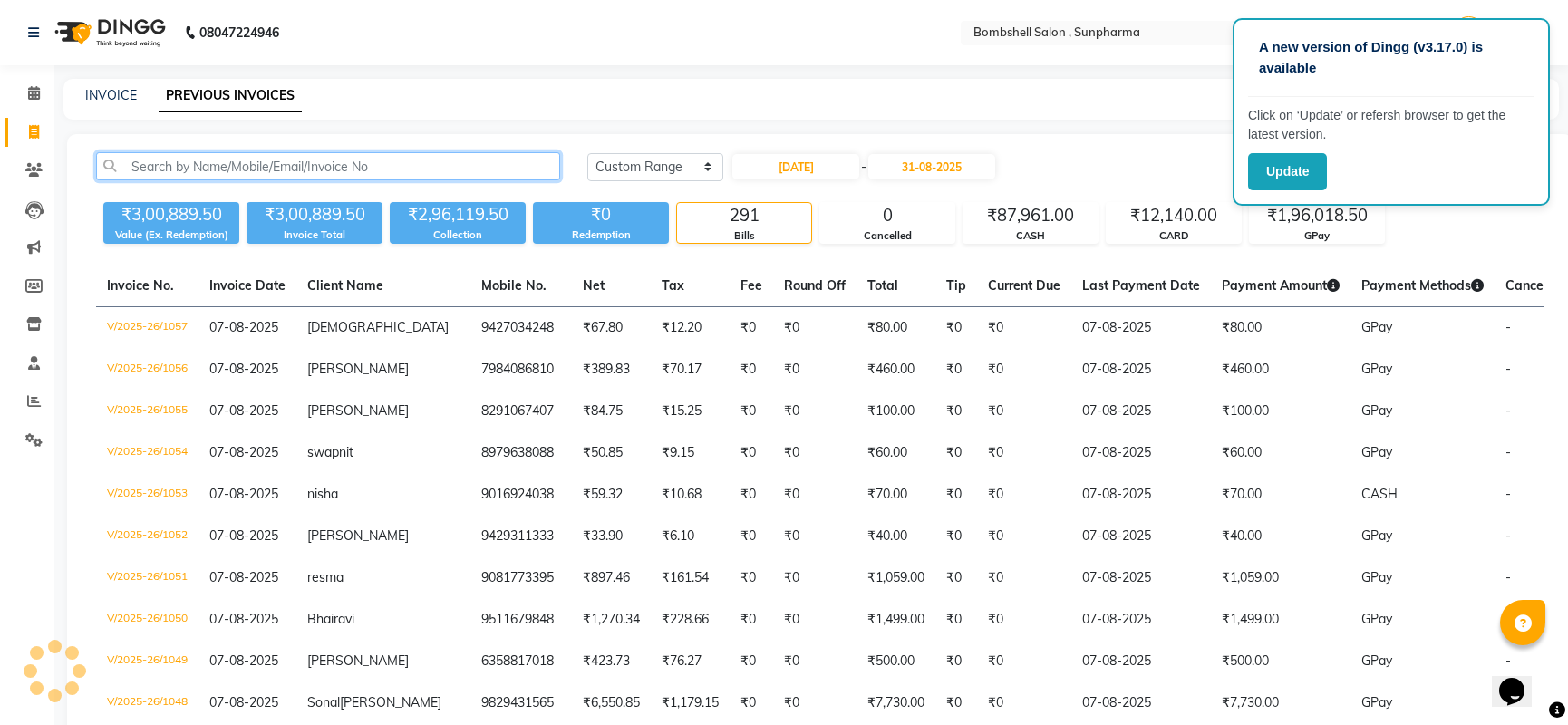
click at [199, 158] on input "text" at bounding box center [328, 166] width 464 height 28
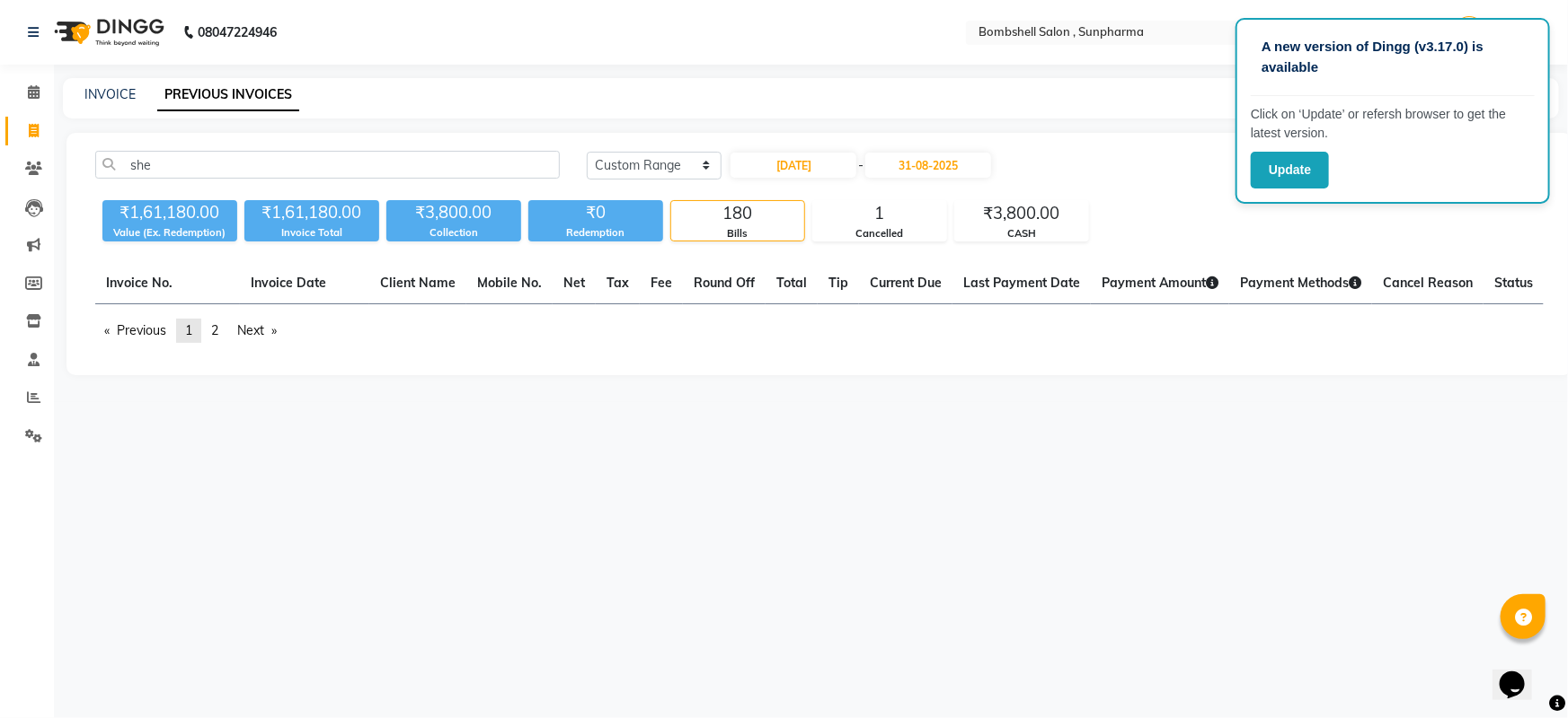
click at [193, 328] on span "1" at bounding box center [189, 330] width 8 height 16
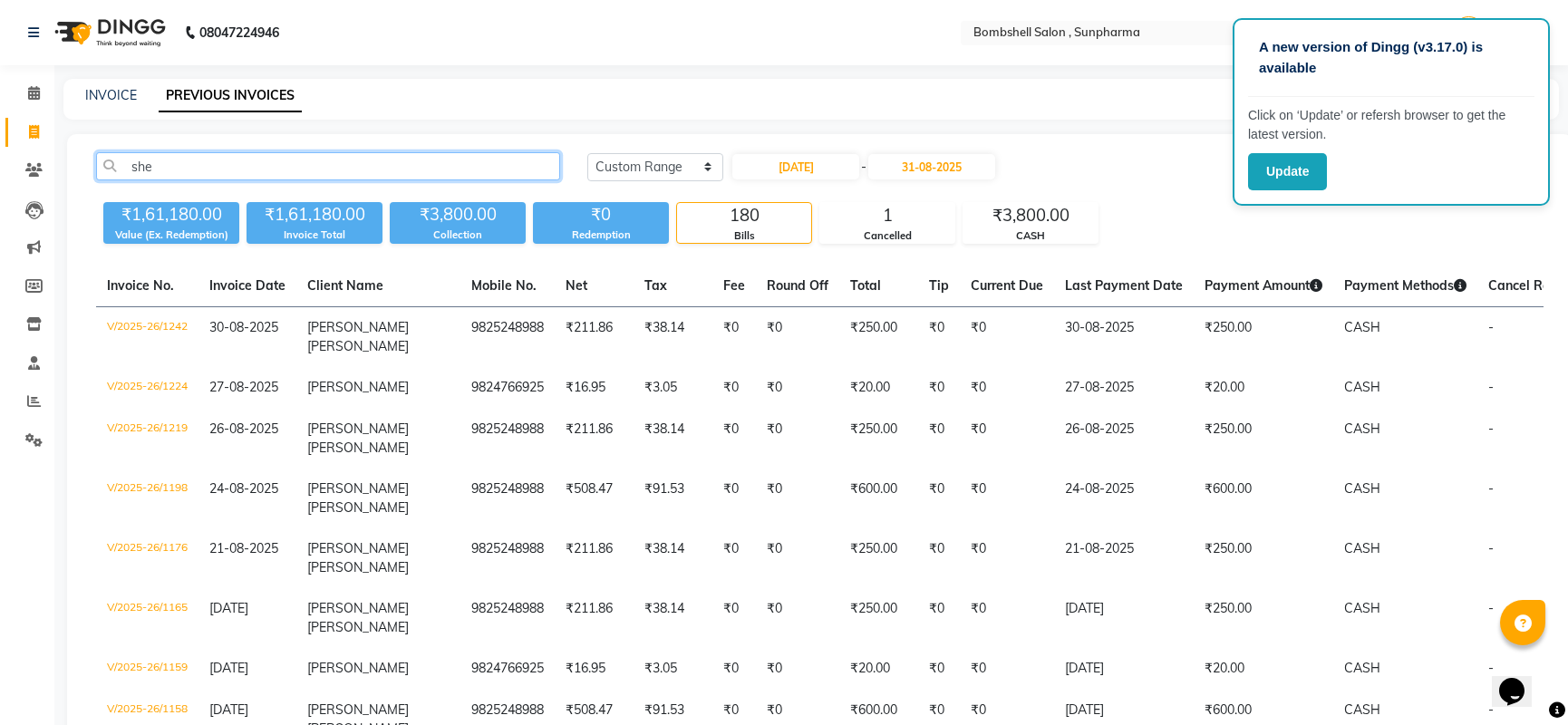
click at [171, 172] on input "she" at bounding box center [328, 166] width 464 height 28
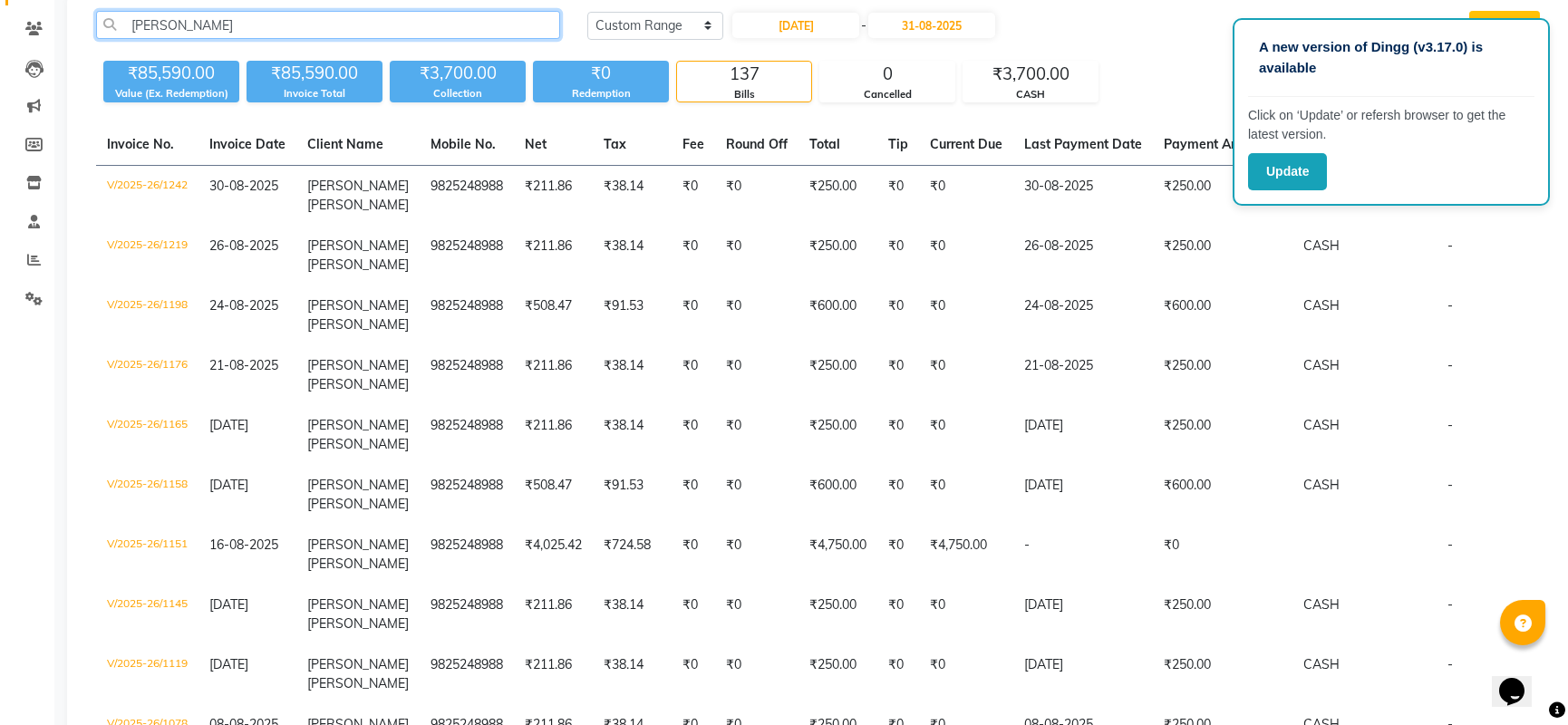
scroll to position [82, 0]
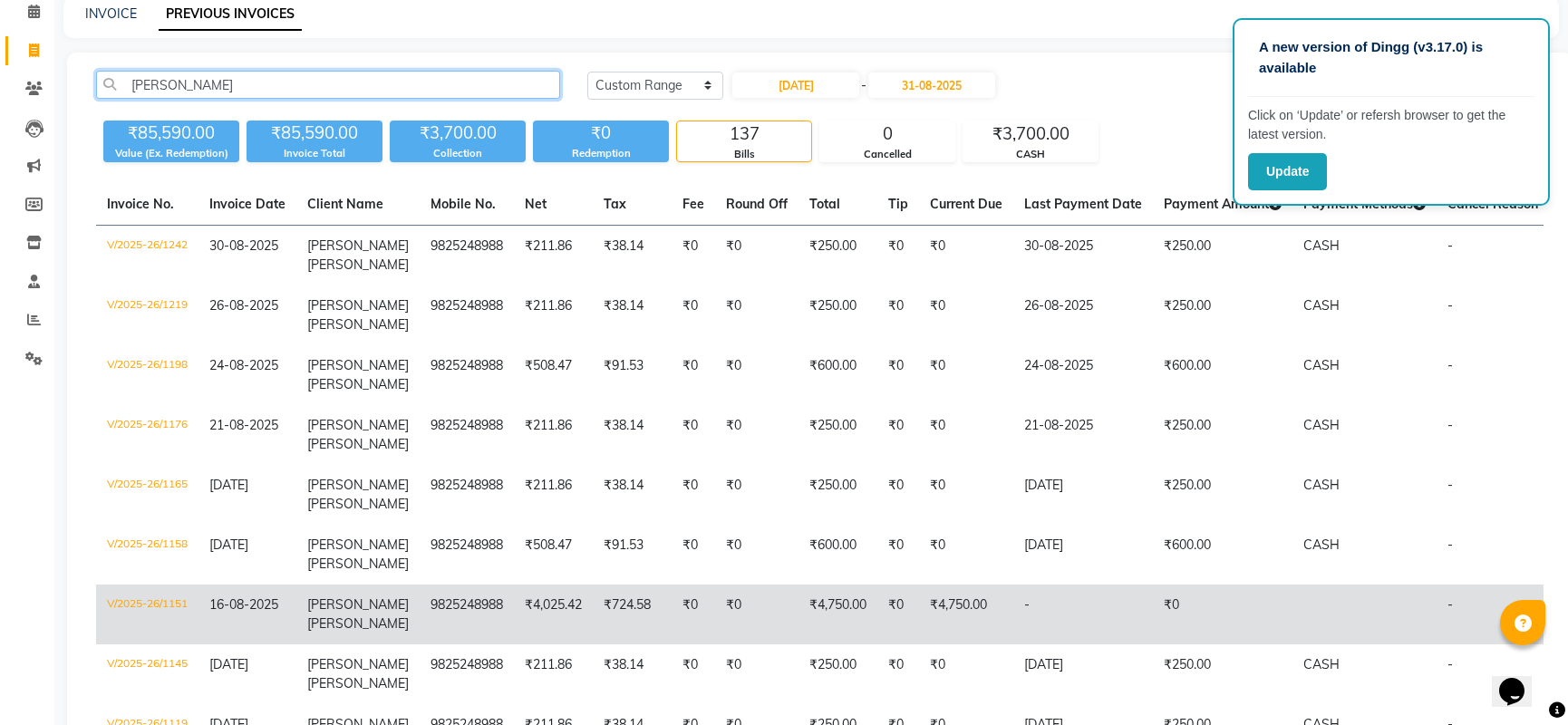
type input "[PERSON_NAME]"
click at [833, 616] on td "₹4,750.00" at bounding box center [838, 615] width 79 height 60
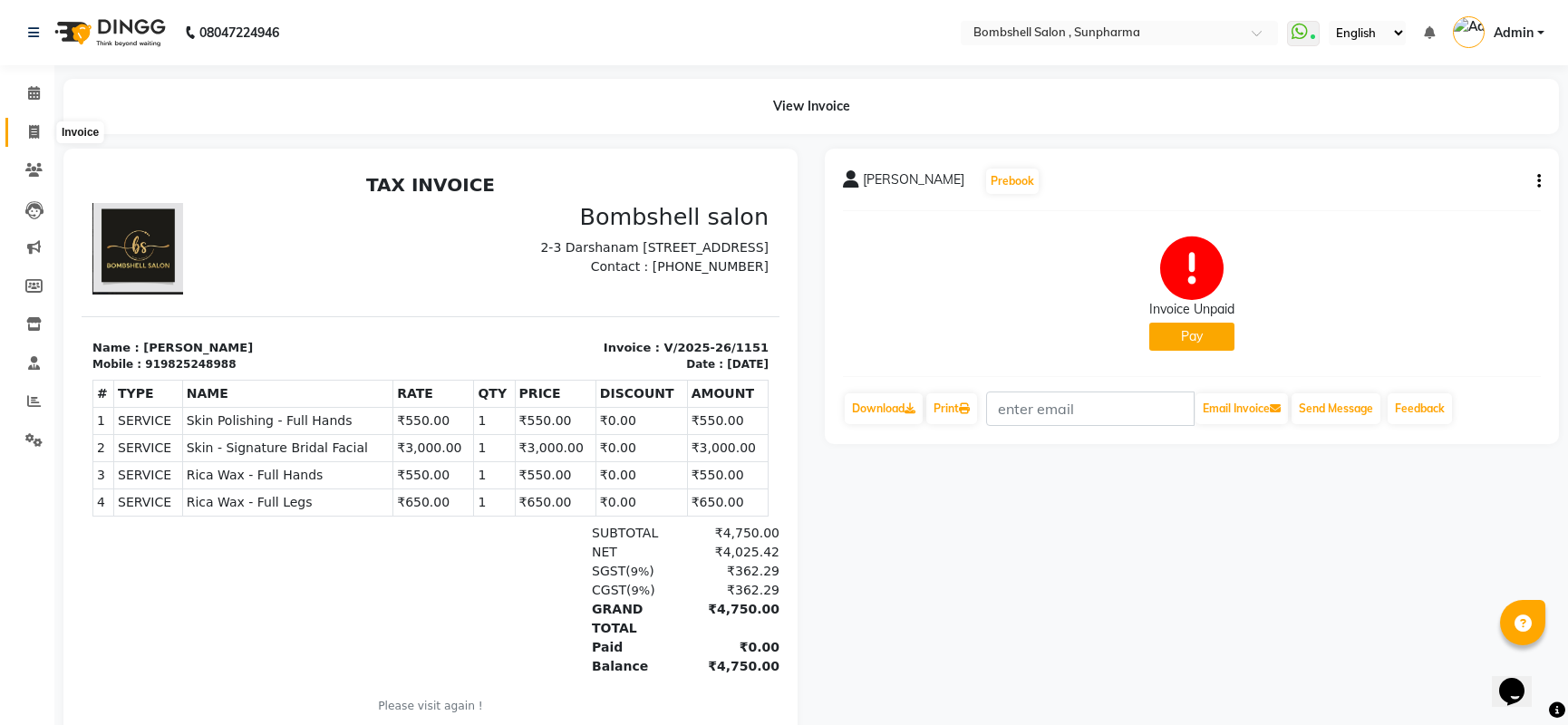
click at [32, 128] on icon at bounding box center [34, 132] width 10 height 13
select select "4965"
select select "service"
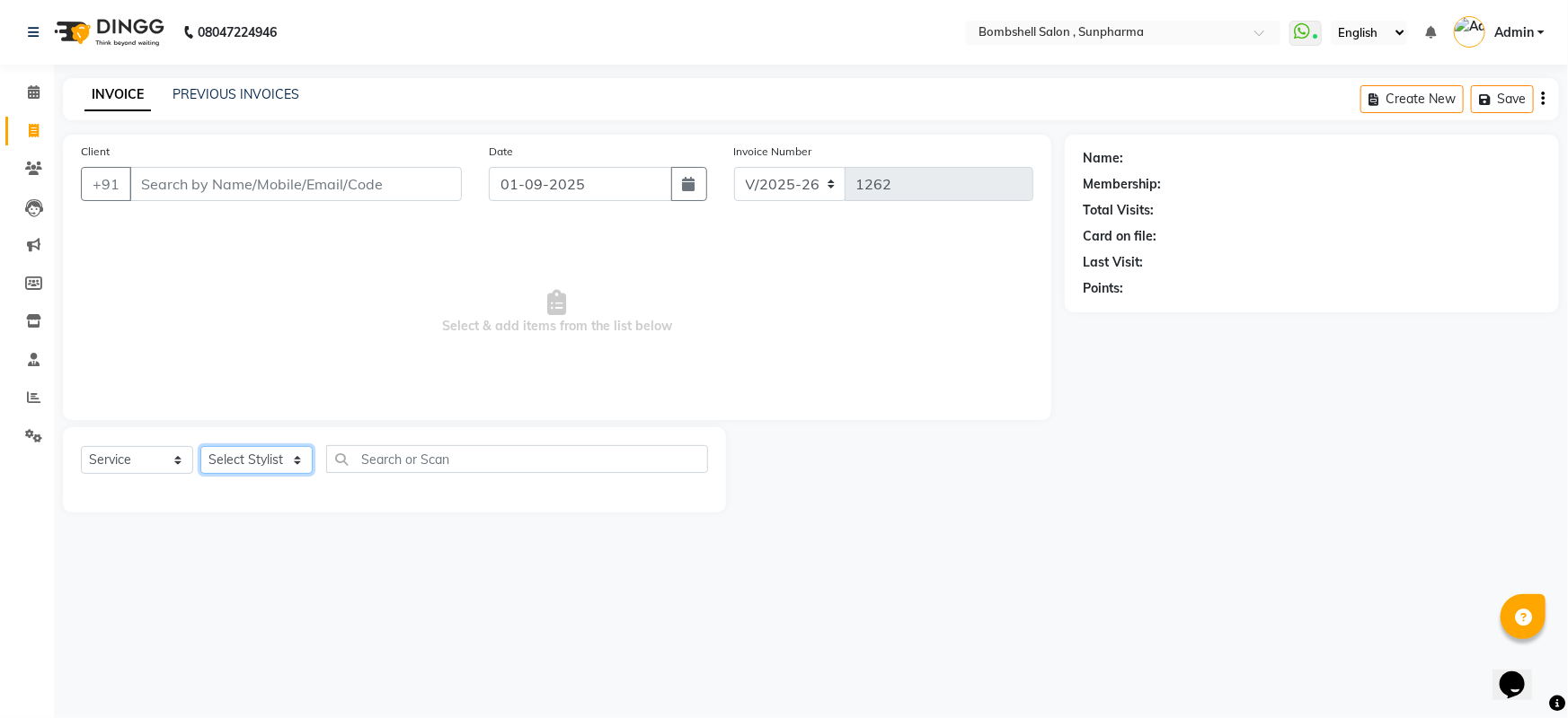
click at [243, 457] on select "Select Stylist [PERSON_NAME] Ananta [PERSON_NAME] [PERSON_NAME] dhanlaxmi poona…" at bounding box center [257, 460] width 113 height 28
select select "86696"
click at [200, 446] on select "Select Stylist [PERSON_NAME] Ananta [PERSON_NAME] [PERSON_NAME] dhanlaxmi poona…" at bounding box center [257, 460] width 113 height 28
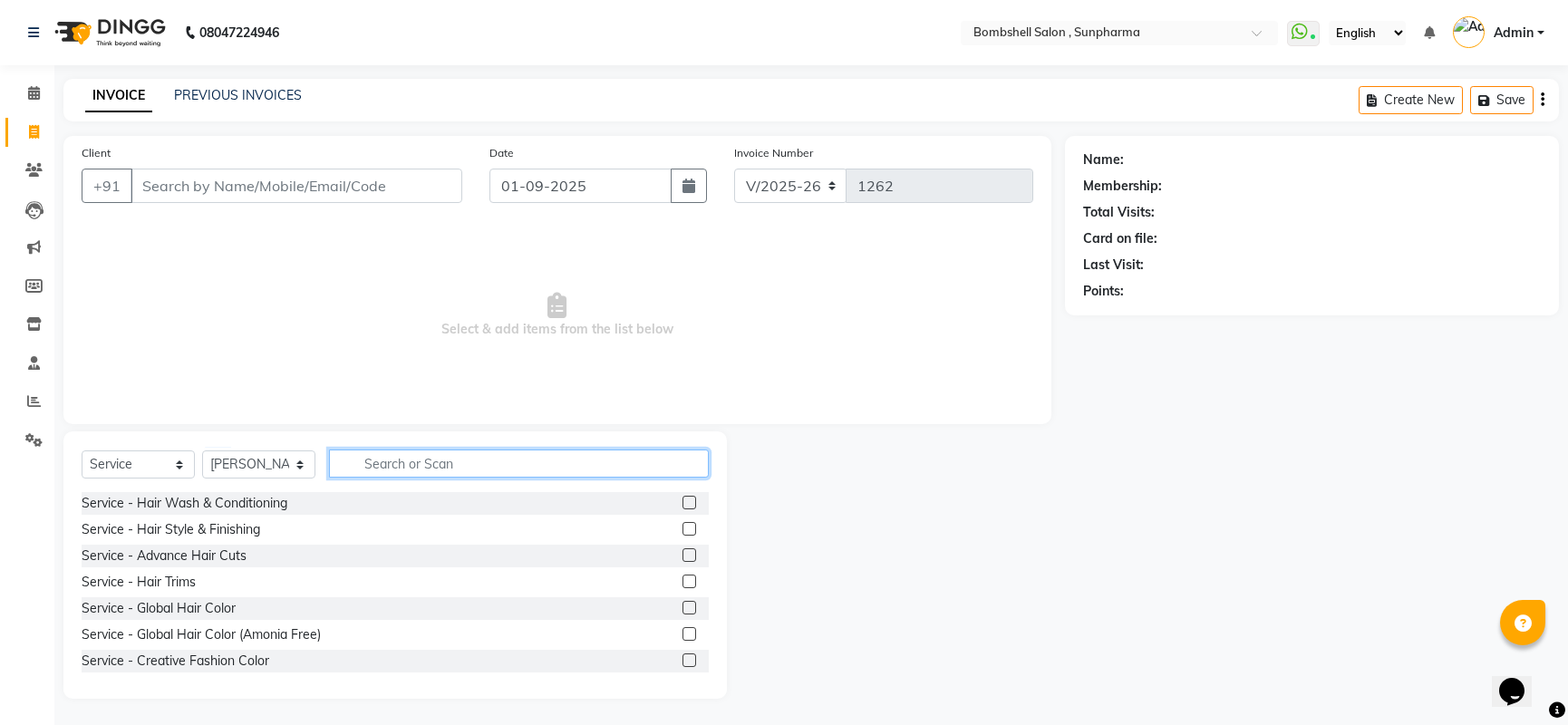
click at [388, 464] on input "text" at bounding box center [519, 463] width 380 height 28
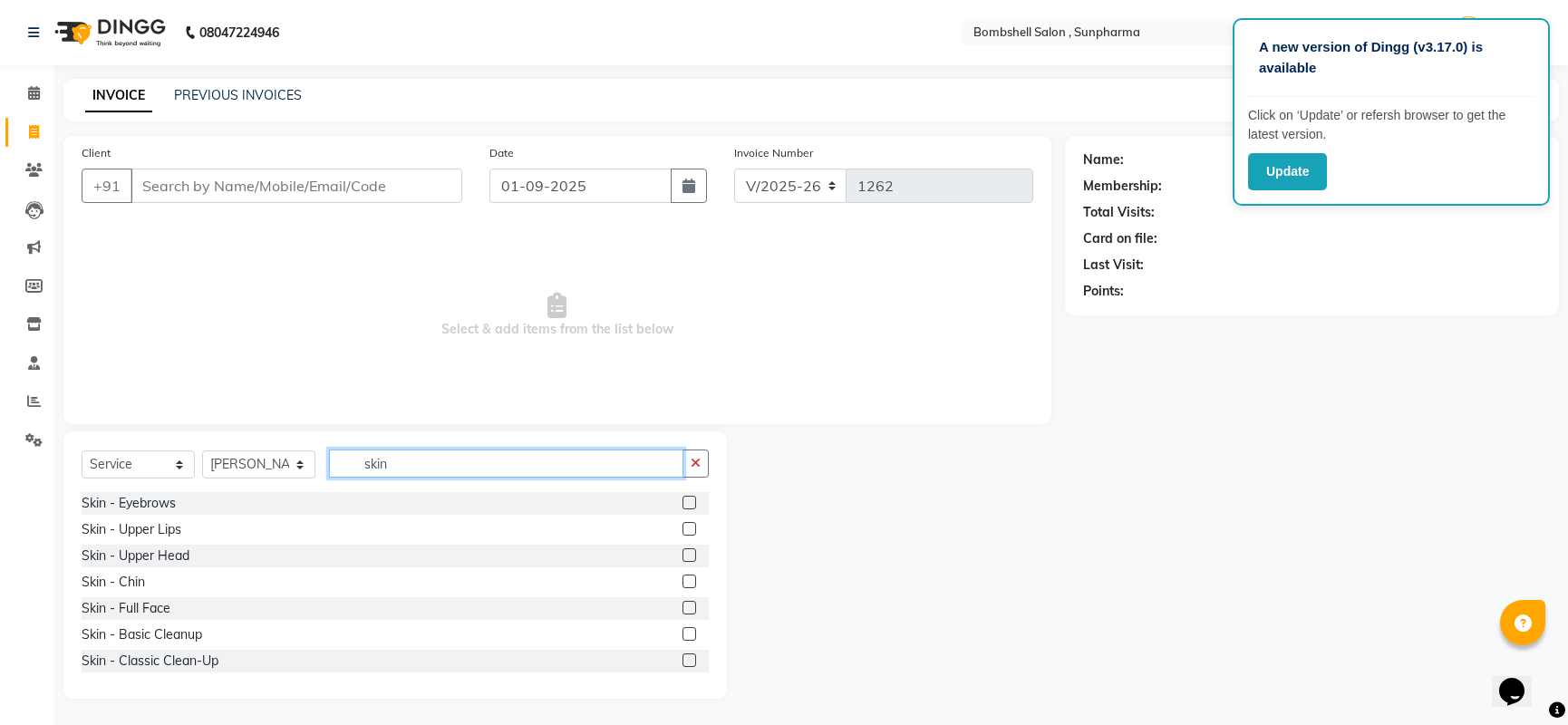
type input "skin"
click at [682, 499] on label at bounding box center [689, 503] width 13 height 13
click at [682, 499] on input "checkbox" at bounding box center [688, 504] width 12 height 12
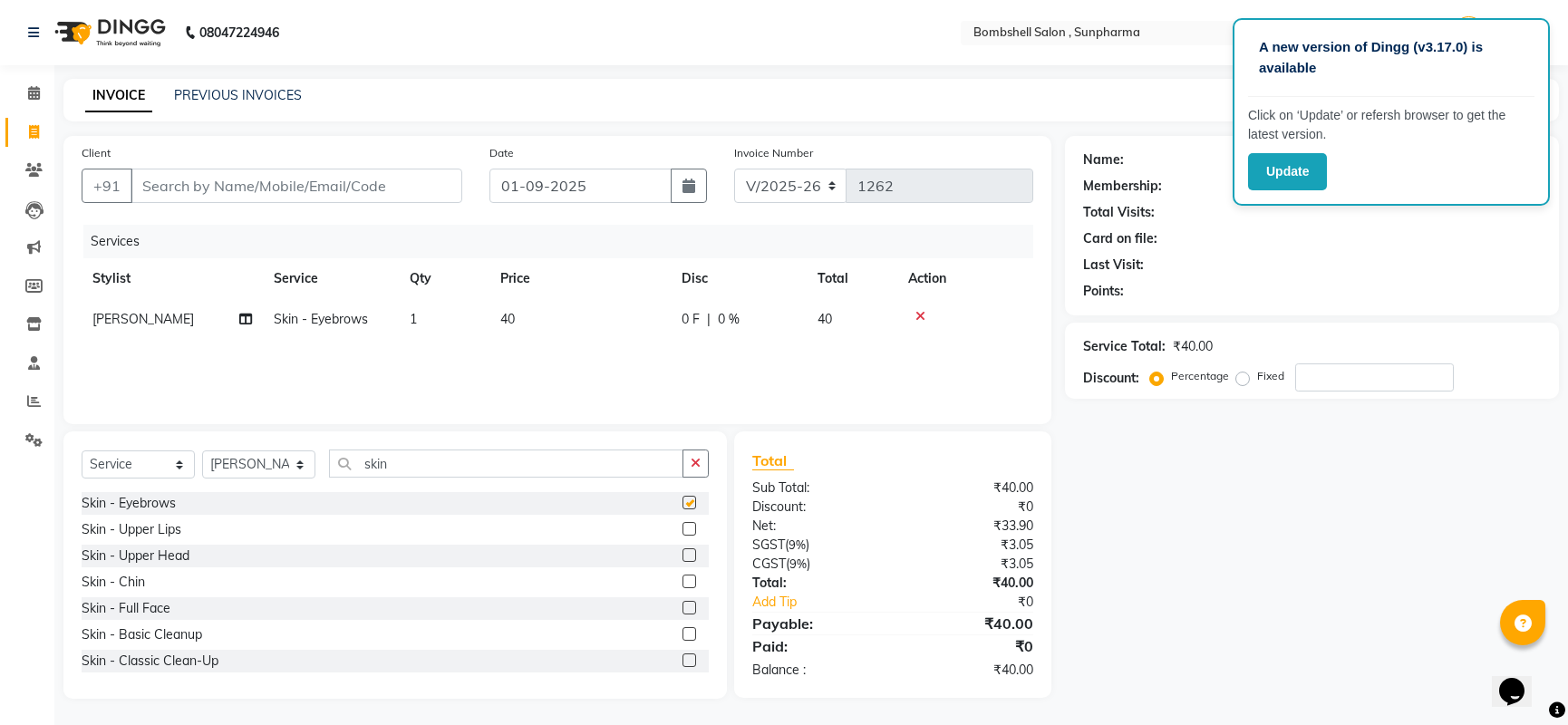
checkbox input "false"
click at [682, 526] on label at bounding box center [689, 530] width 13 height 13
click at [682, 526] on input "checkbox" at bounding box center [688, 530] width 12 height 12
checkbox input "false"
click at [682, 556] on label at bounding box center [689, 556] width 13 height 13
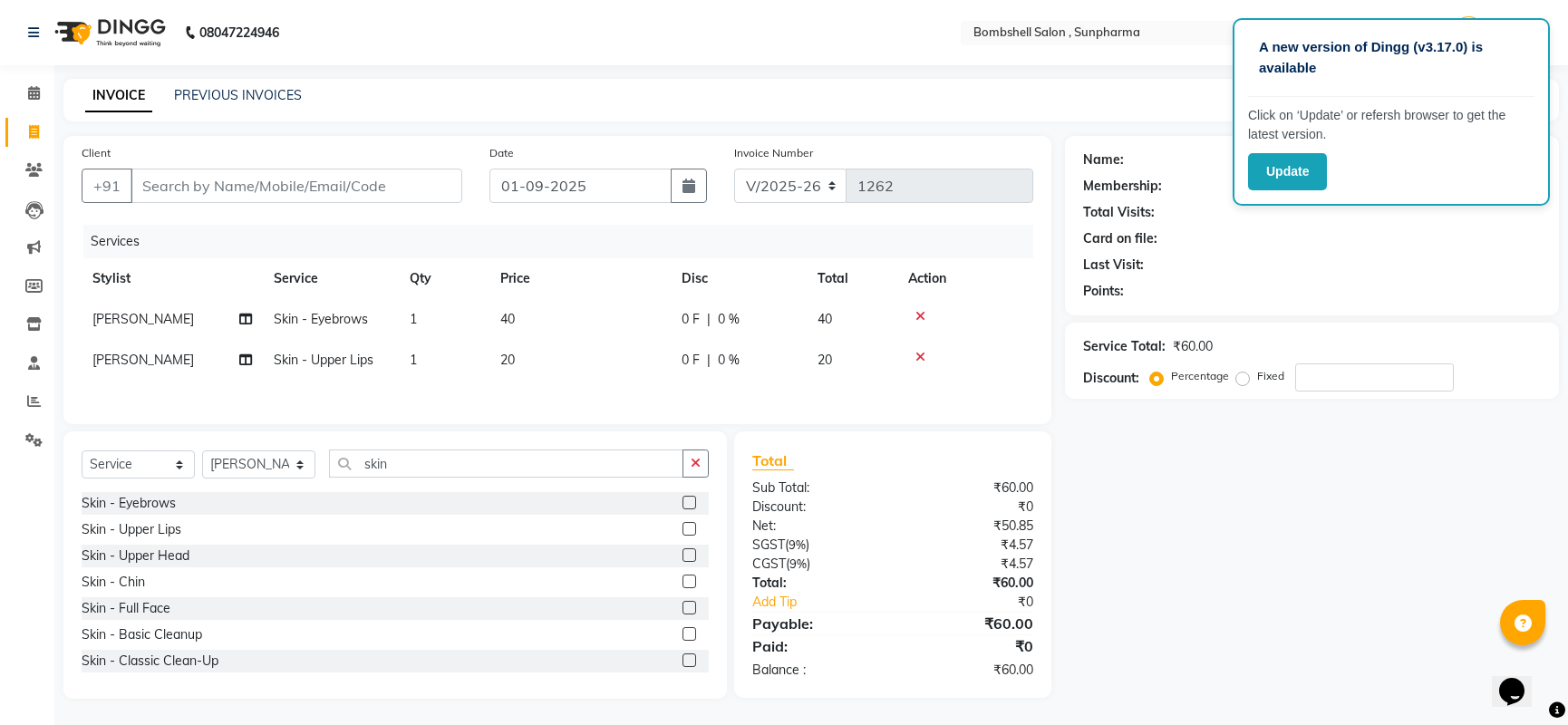
click at [682, 556] on input "checkbox" at bounding box center [688, 557] width 12 height 12
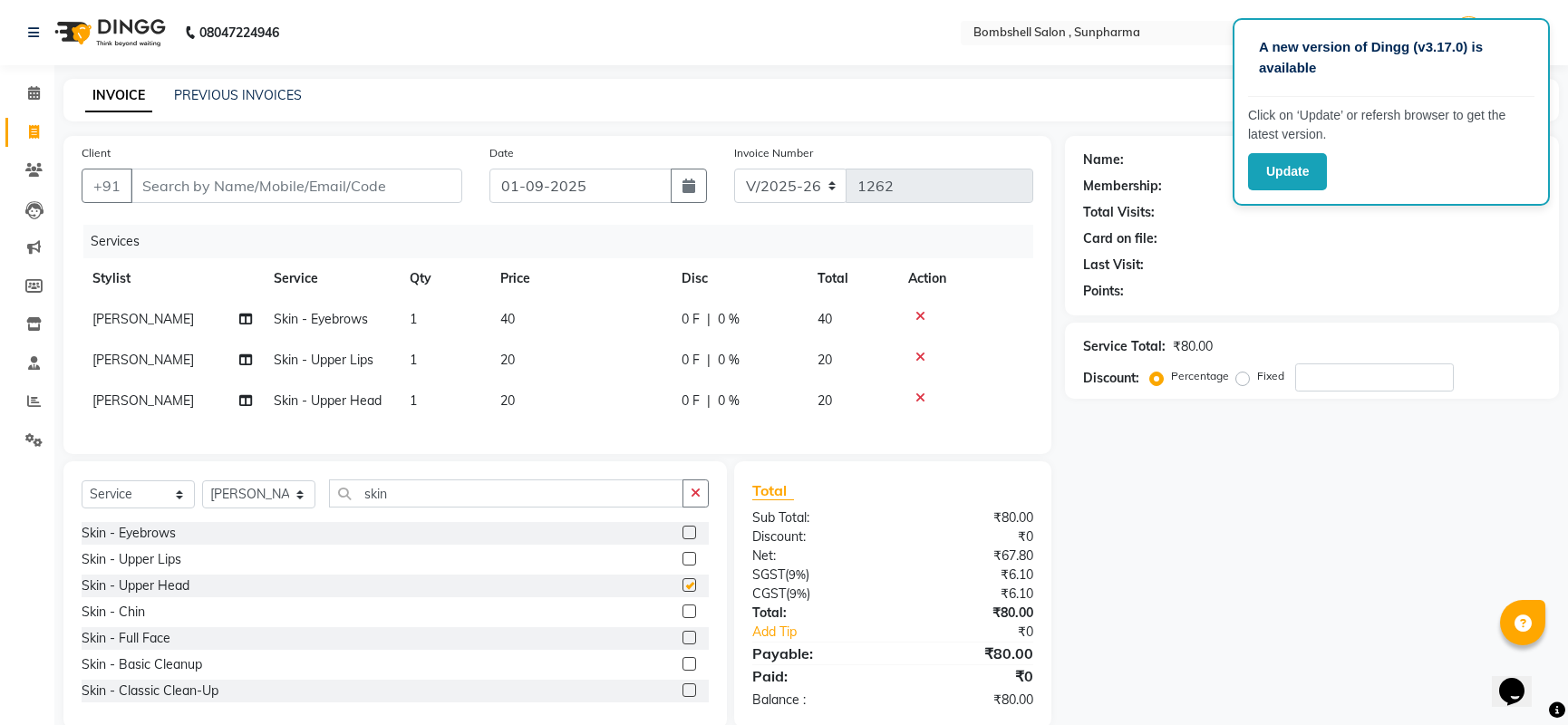
checkbox input "false"
click at [1350, 637] on div "Name: Membership: Total Visits: Card on file: Last Visit: Points: Service Total…" at bounding box center [1319, 432] width 507 height 593
click at [267, 185] on input "Client" at bounding box center [296, 186] width 332 height 35
type input "9"
type input "0"
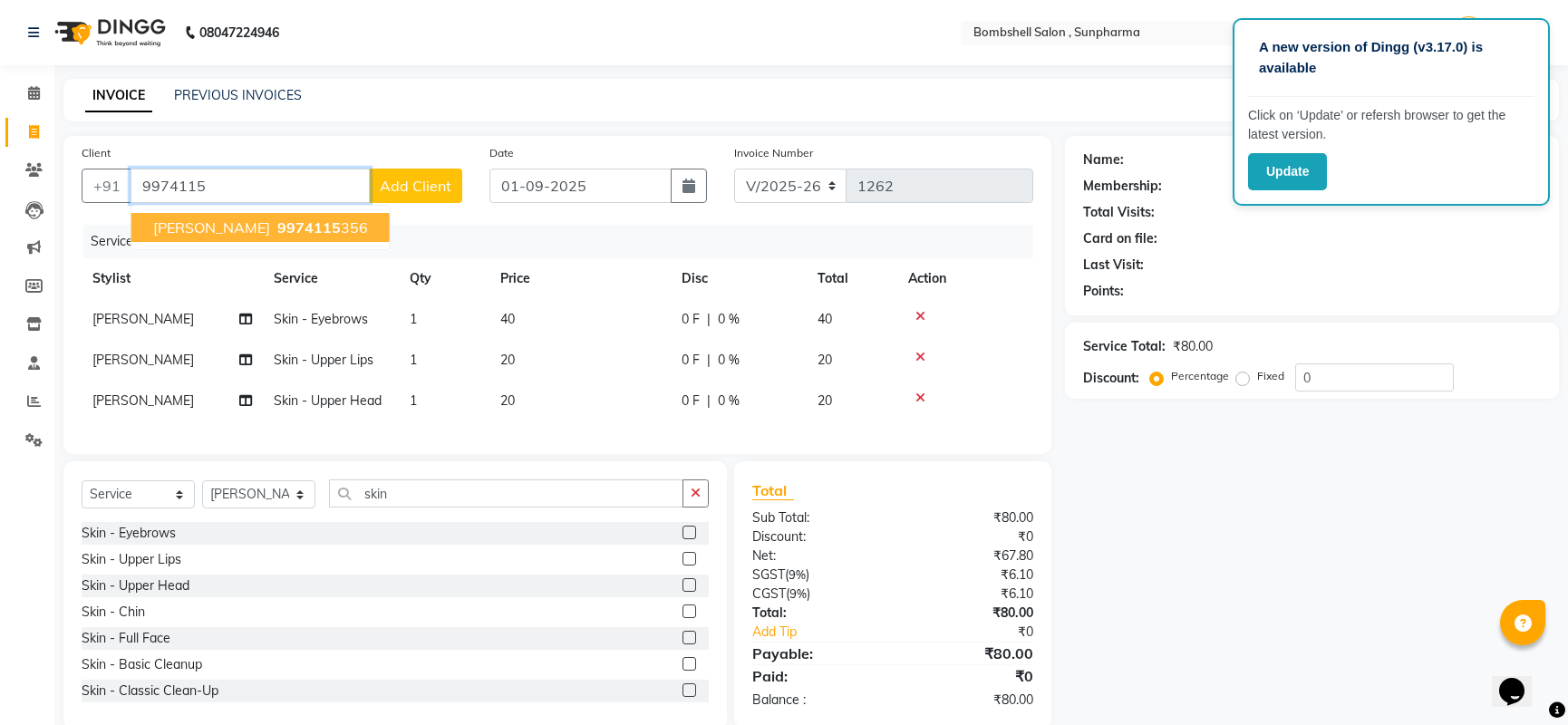
click at [277, 227] on span "9974115" at bounding box center [309, 227] width 64 height 18
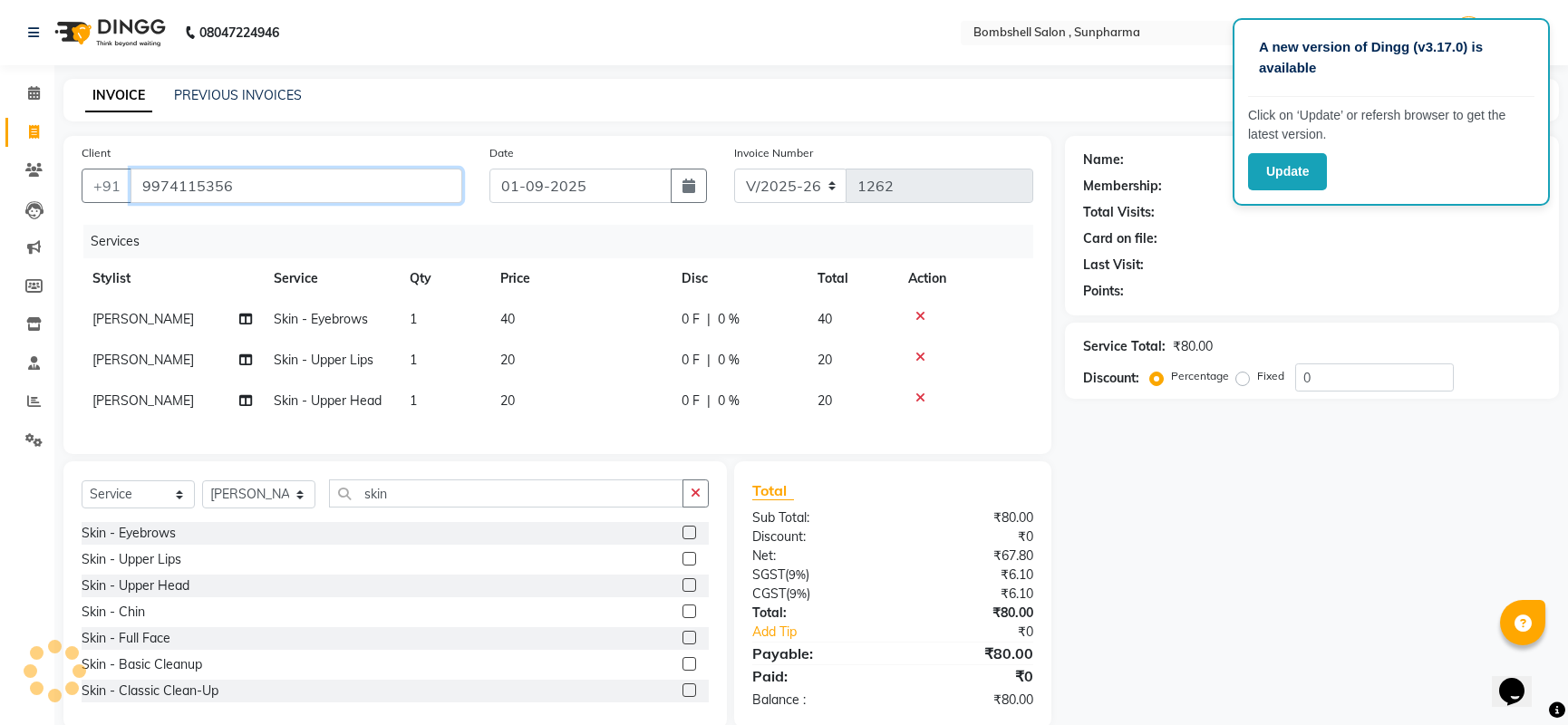
type input "9974115356"
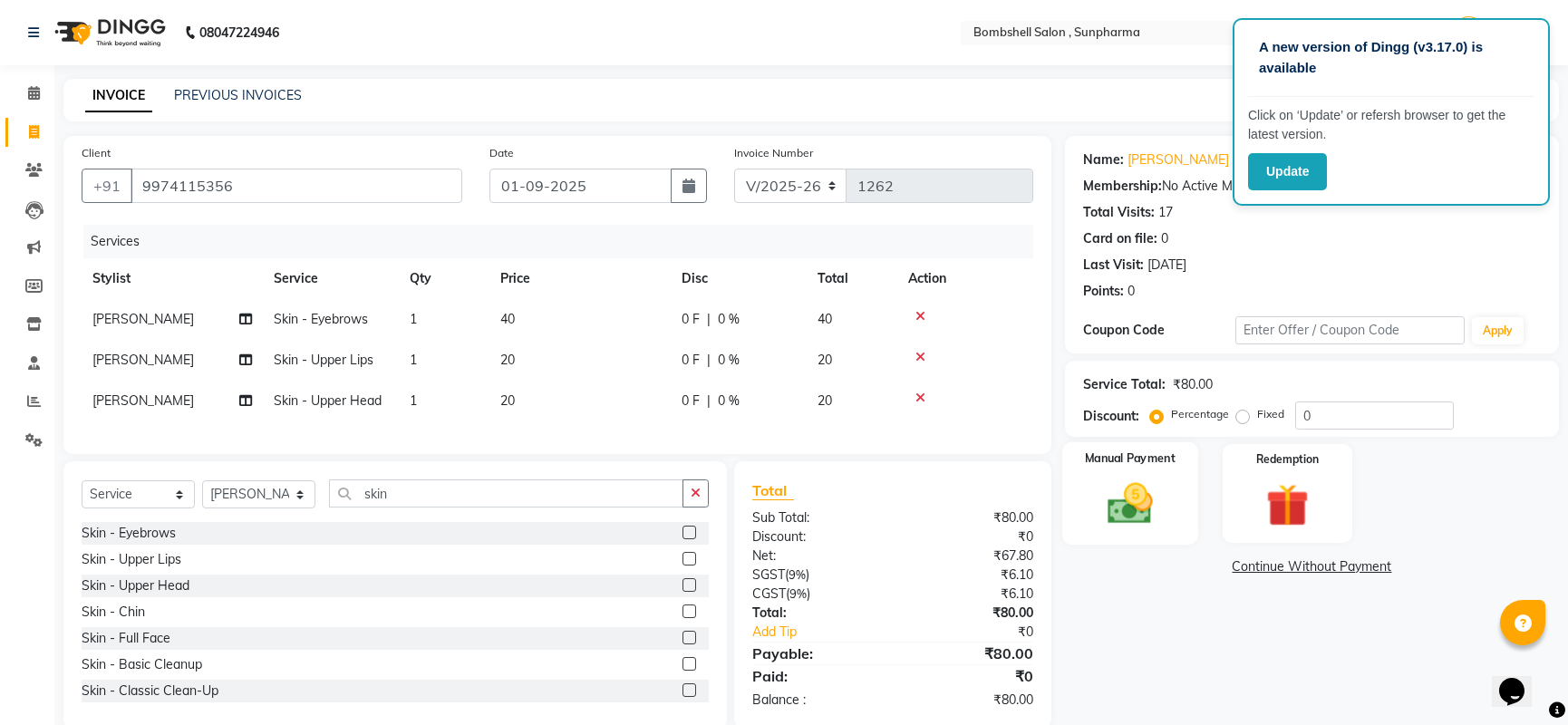
click at [1106, 495] on img at bounding box center [1130, 504] width 73 height 52
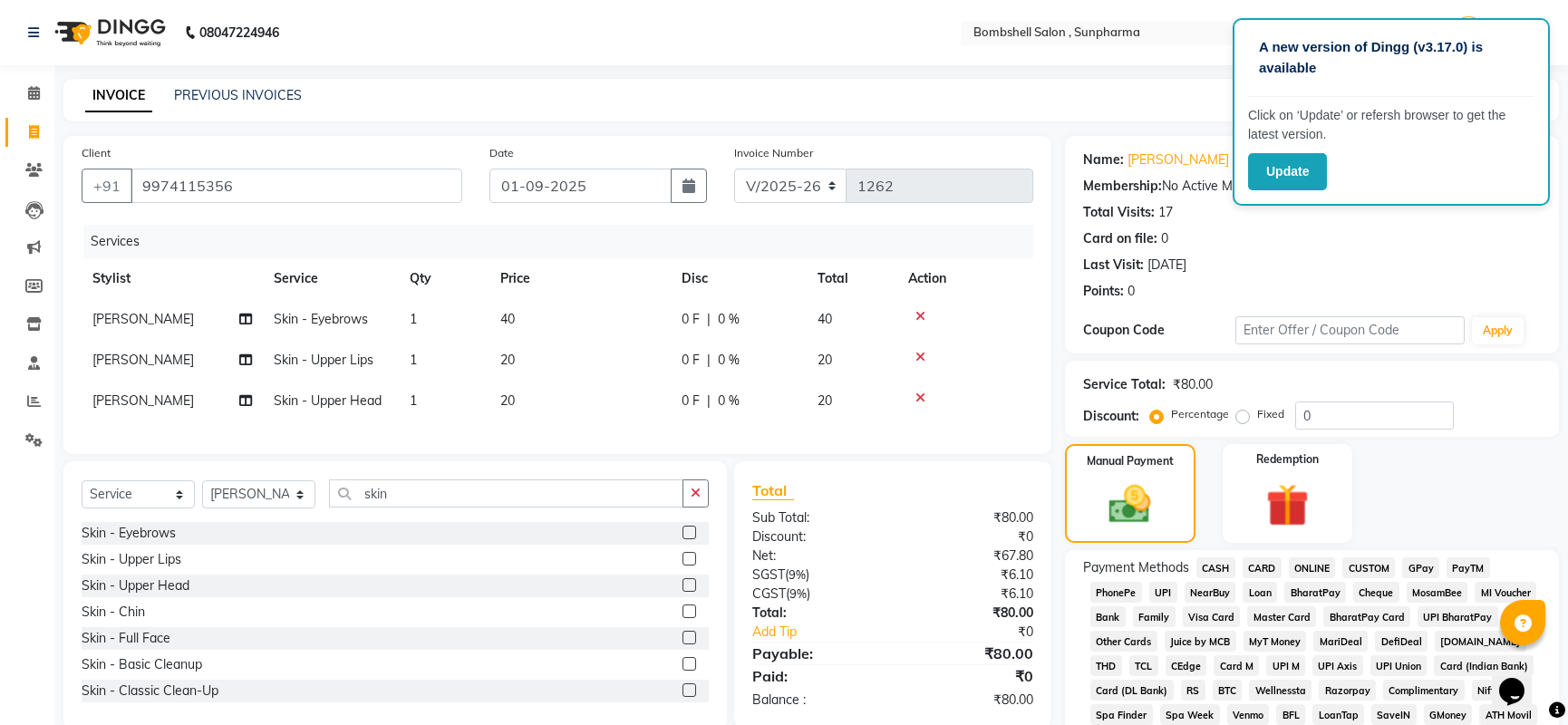
click at [1414, 560] on span "GPay" at bounding box center [1421, 568] width 38 height 21
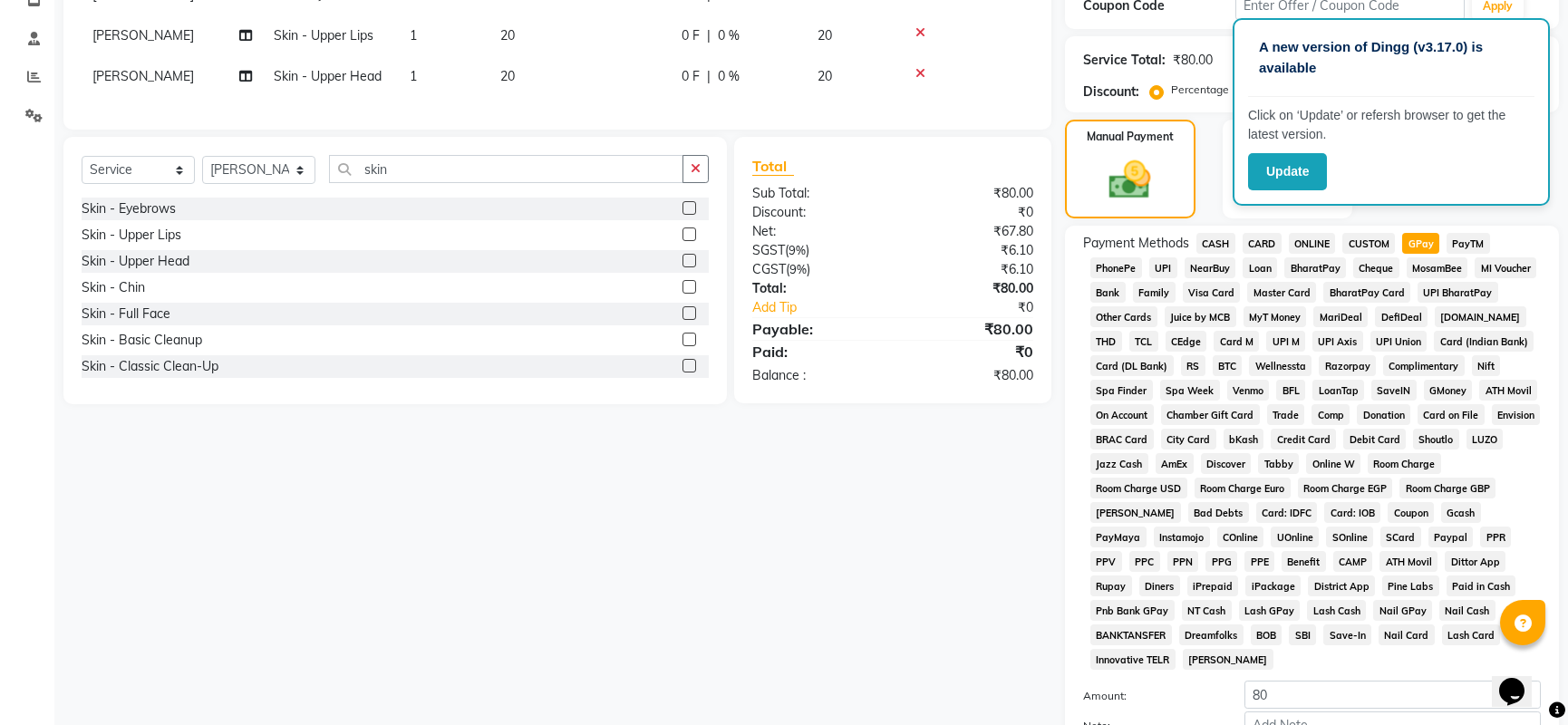
scroll to position [412, 0]
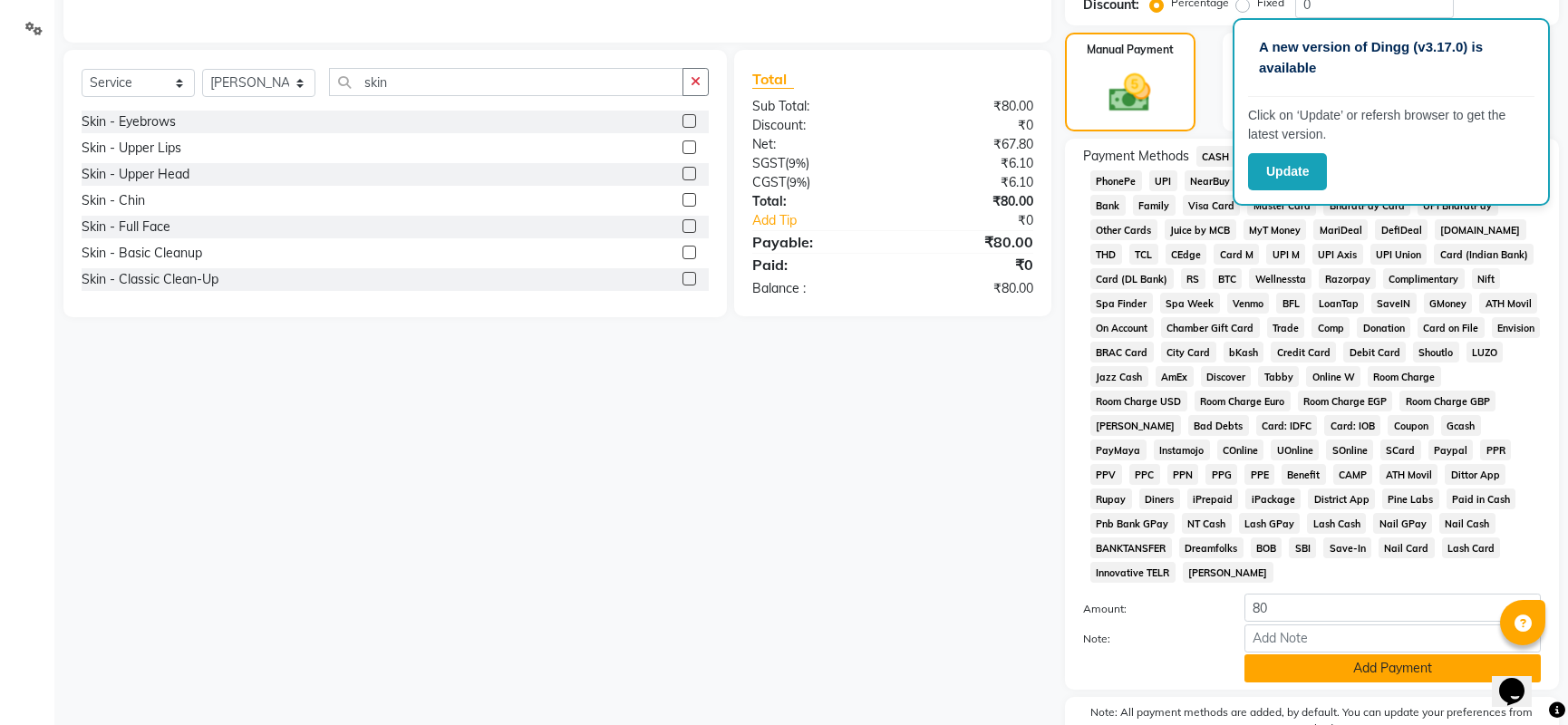
click at [1342, 677] on button "Add Payment" at bounding box center [1393, 668] width 296 height 28
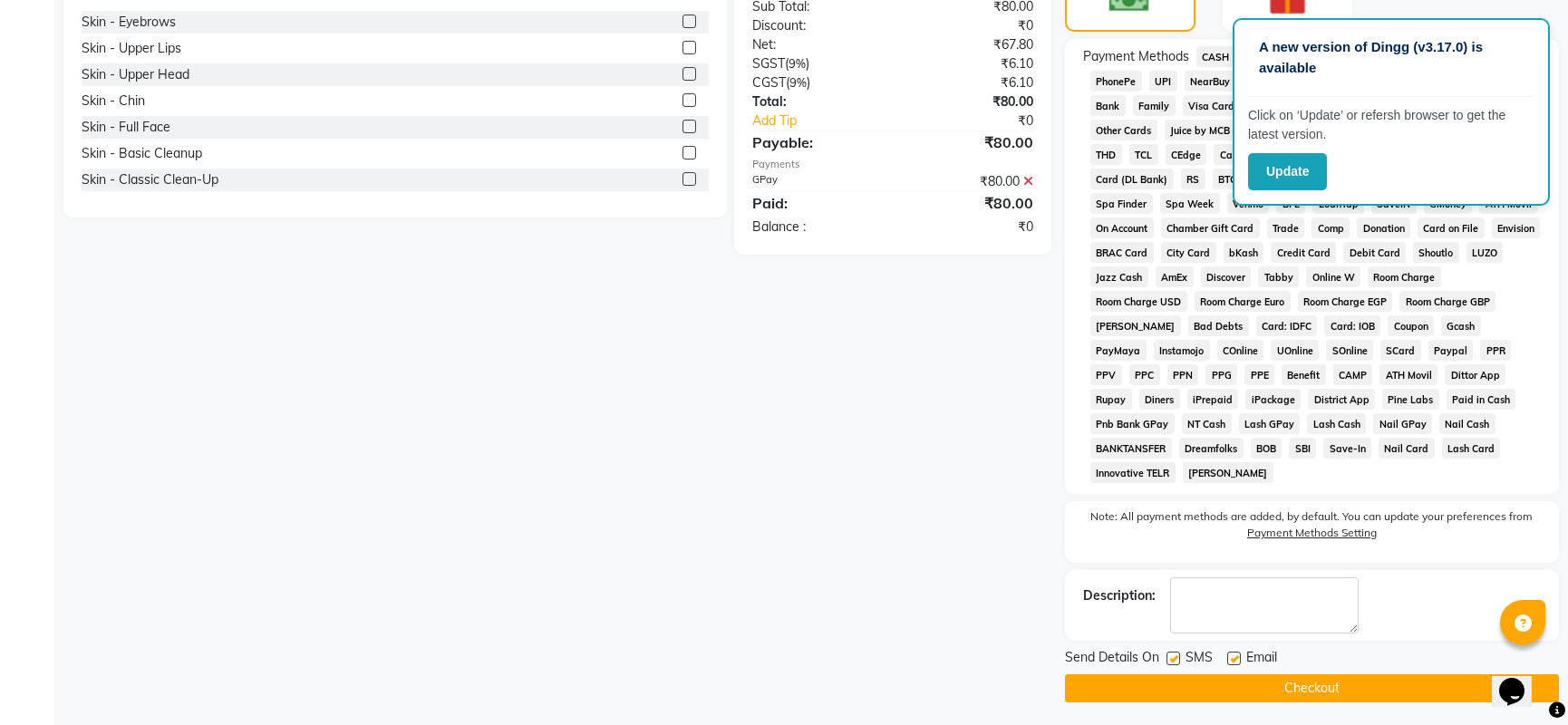
scroll to position [515, 0]
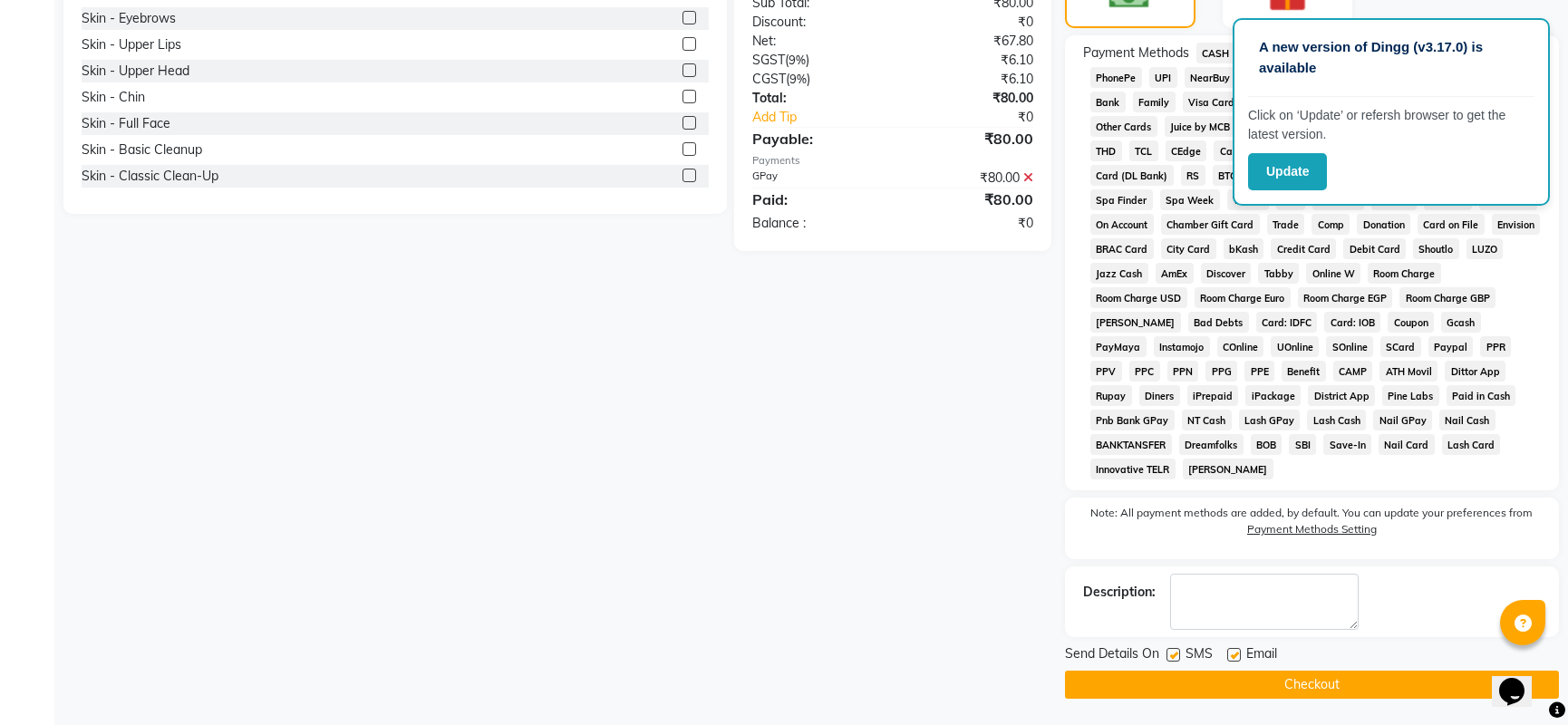
click at [1092, 682] on button "Checkout" at bounding box center [1312, 685] width 494 height 28
